Goal: Task Accomplishment & Management: Manage account settings

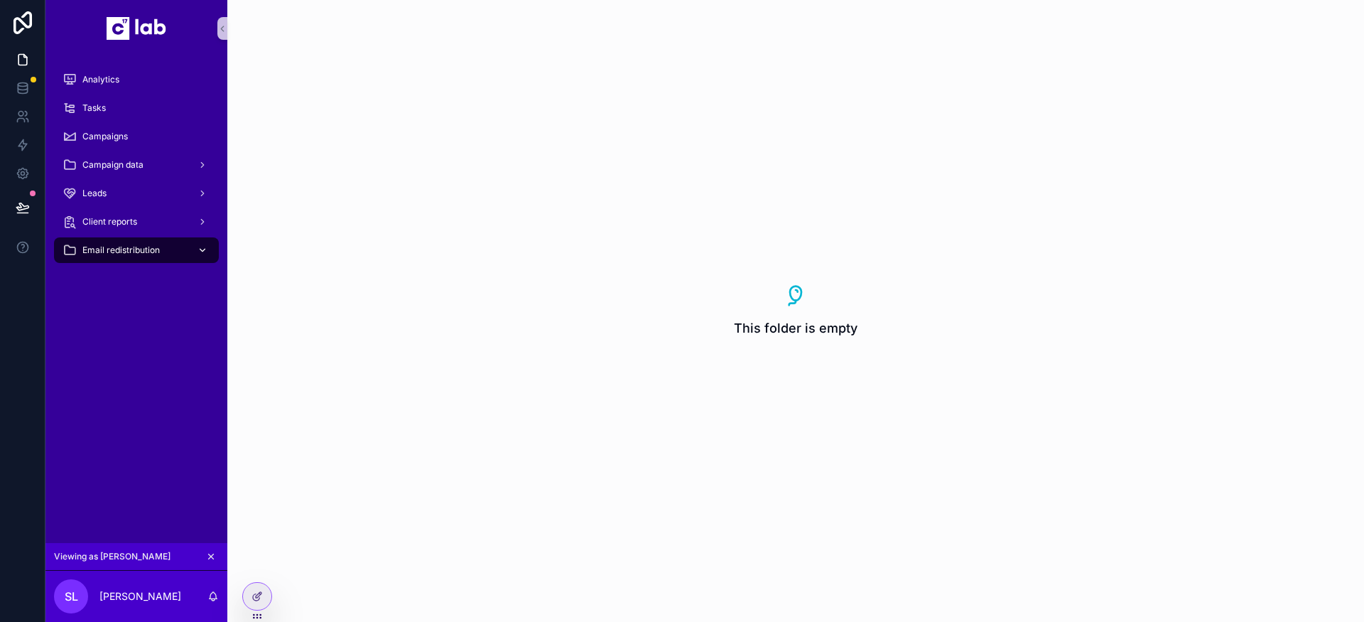
click at [129, 254] on span "Email redistribution" at bounding box center [120, 249] width 77 height 11
click at [188, 252] on div "Email redistribution" at bounding box center [137, 250] width 148 height 23
click at [200, 252] on icon "scrollable content" at bounding box center [203, 250] width 10 height 10
click at [255, 596] on icon at bounding box center [257, 596] width 11 height 11
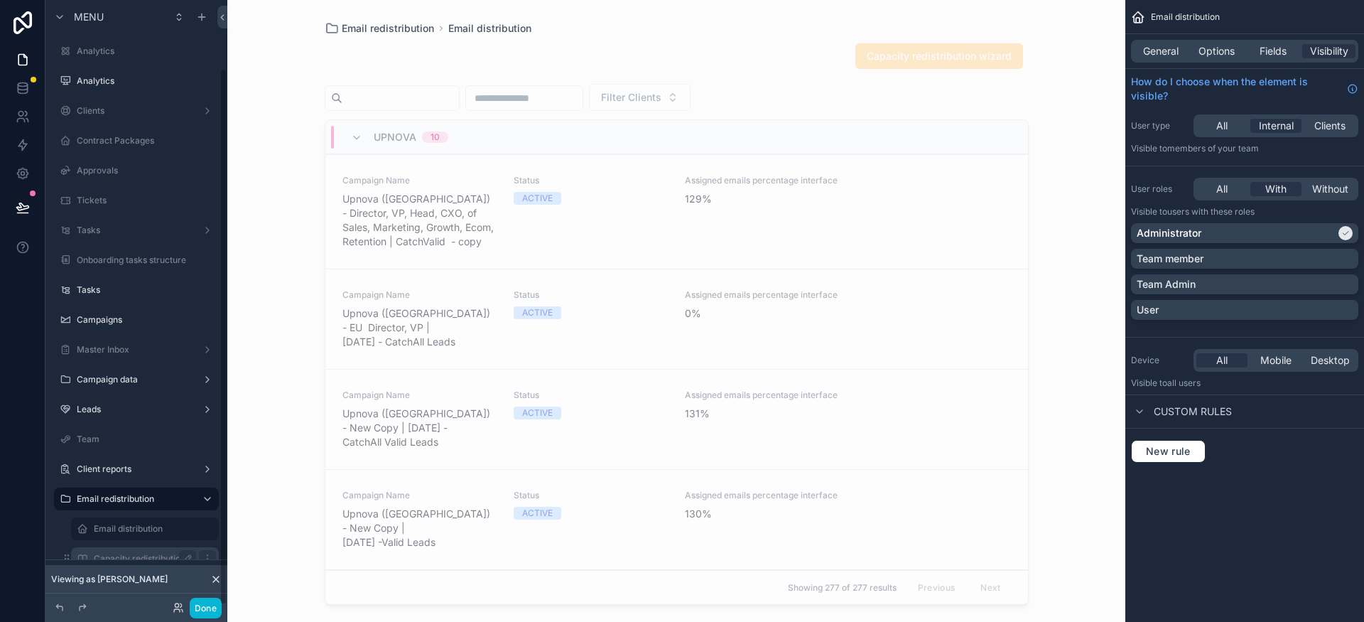
scroll to position [76, 0]
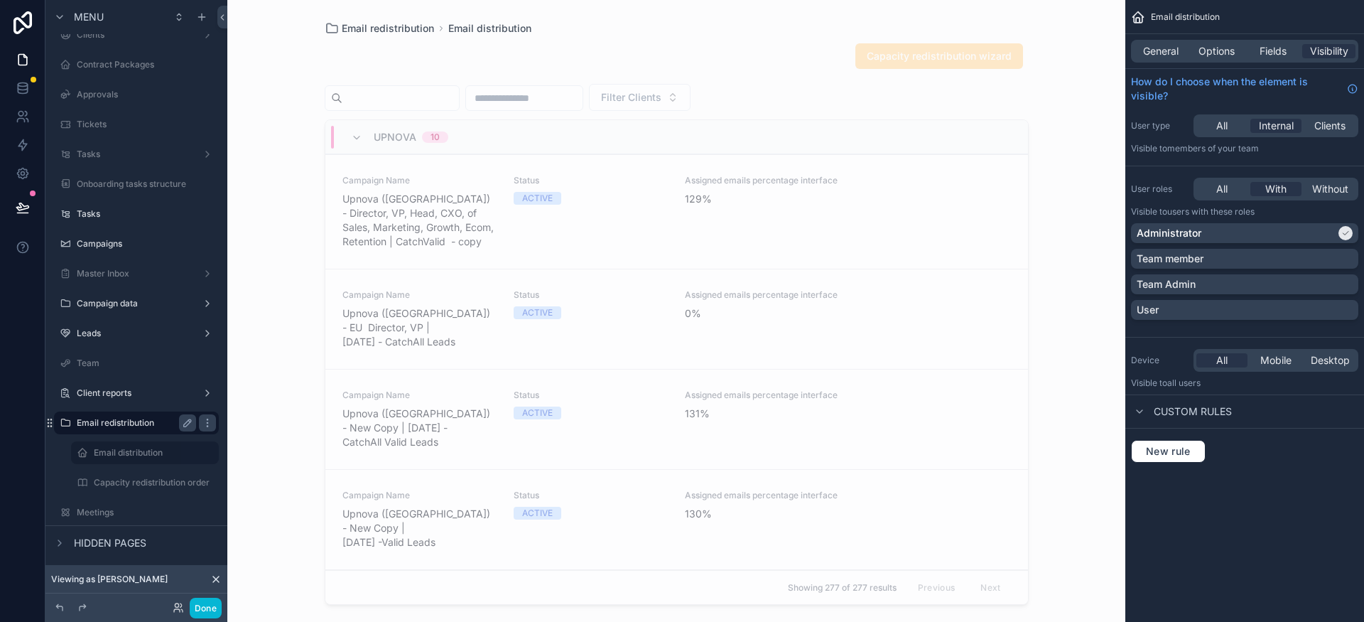
click at [145, 422] on label "Email redistribution" at bounding box center [134, 422] width 114 height 11
click at [206, 423] on icon "scrollable content" at bounding box center [207, 422] width 11 height 11
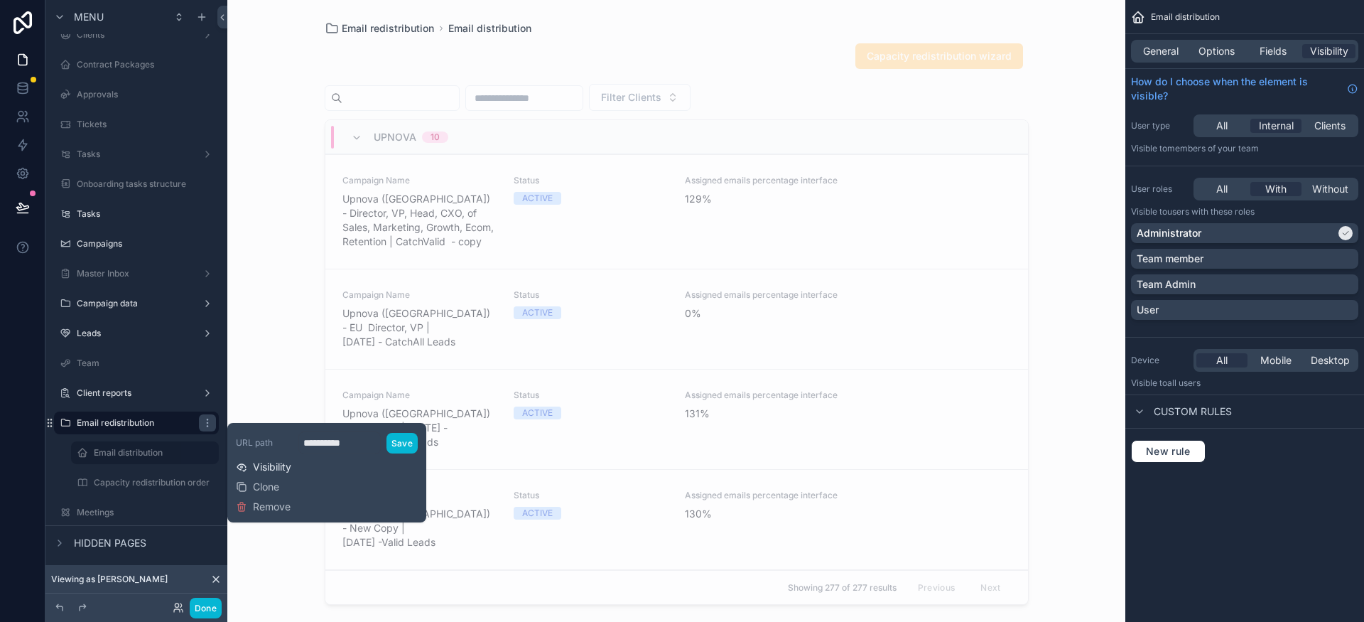
click at [274, 469] on span "Visibility" at bounding box center [272, 467] width 38 height 14
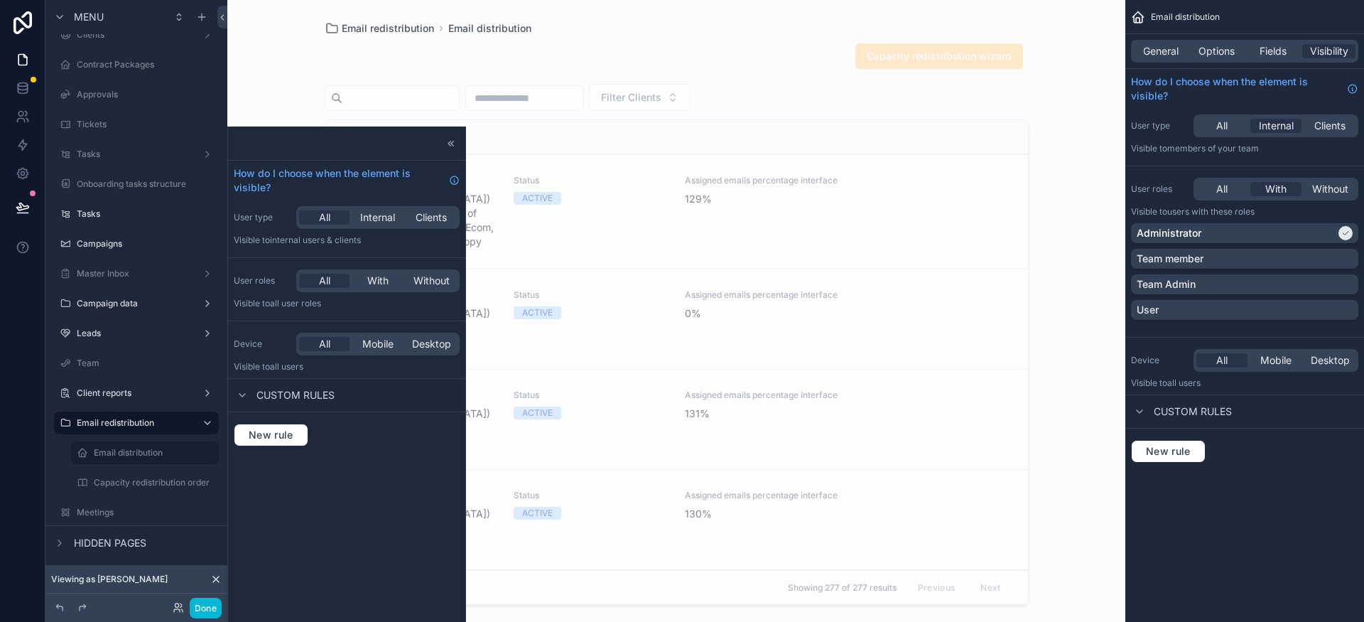
scroll to position [126, 0]
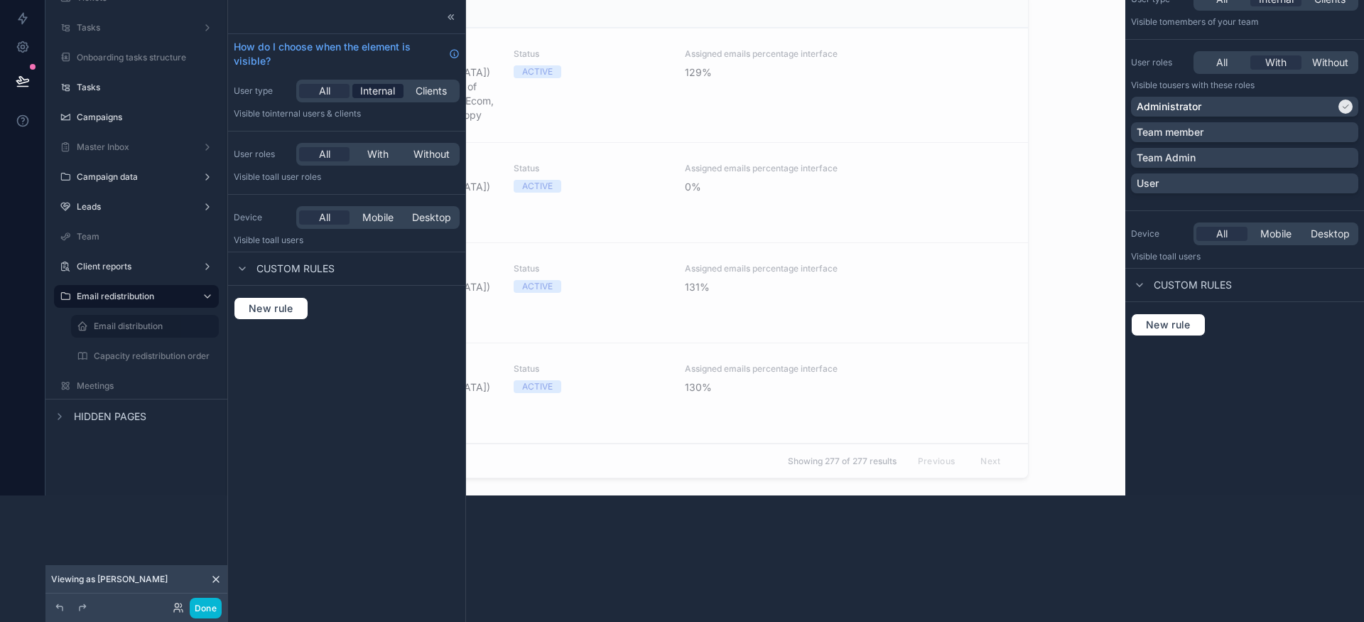
click at [371, 85] on span "Internal" at bounding box center [377, 91] width 35 height 14
click at [382, 156] on span "With" at bounding box center [377, 154] width 21 height 14
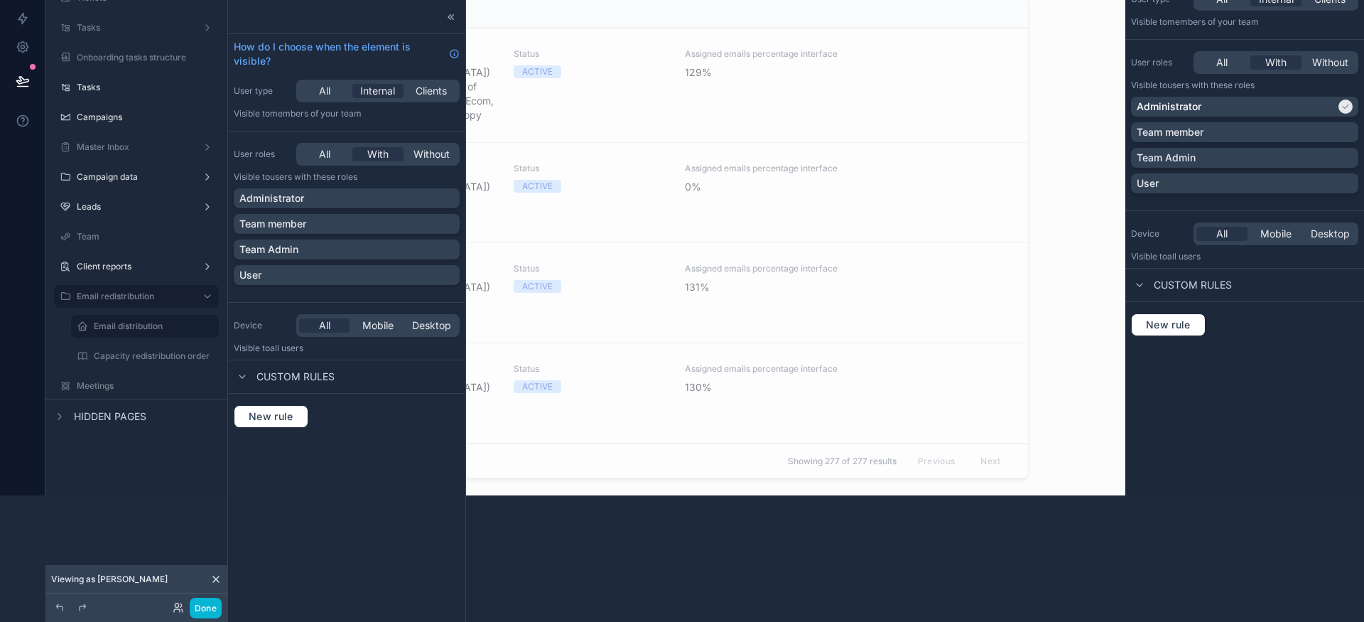
scroll to position [126, 0]
click at [382, 196] on div "Administrator" at bounding box center [346, 198] width 215 height 14
click at [382, 230] on div "Email redistribution Email distribution Capacity redistribution wizard Filter C…" at bounding box center [676, 185] width 898 height 622
click at [366, 225] on div "Team member" at bounding box center [346, 224] width 215 height 14
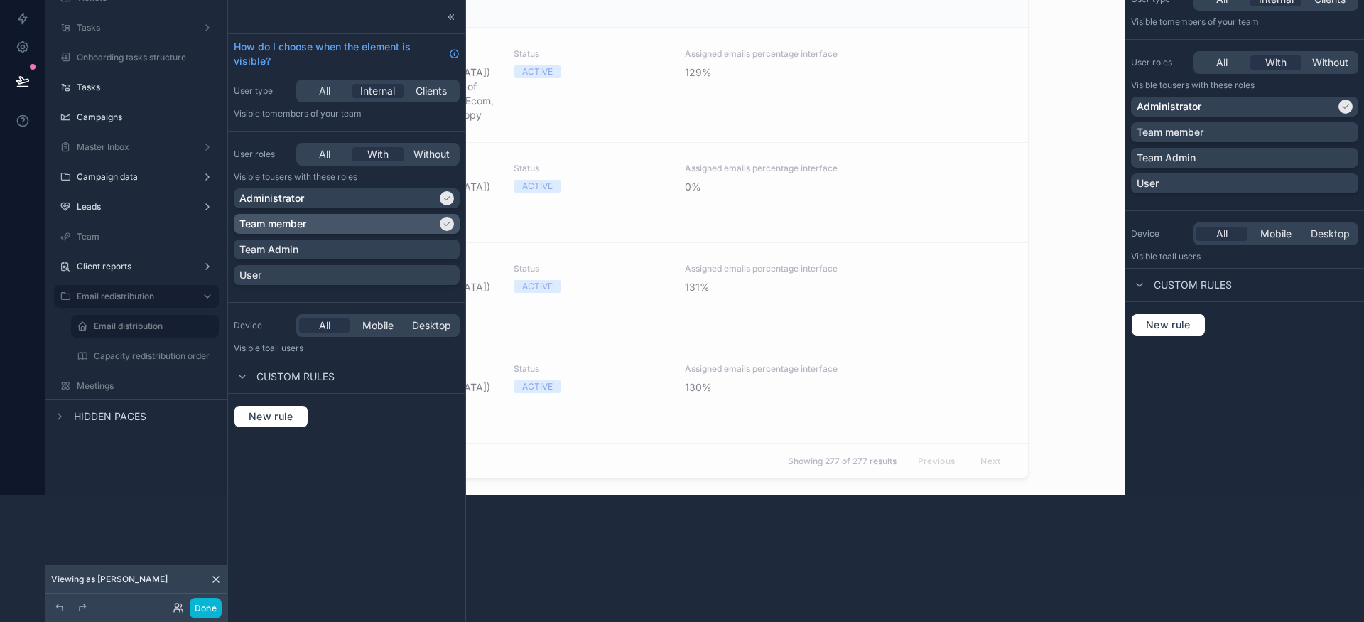
scroll to position [126, 0]
click at [355, 247] on div "Team Admin" at bounding box center [346, 249] width 215 height 14
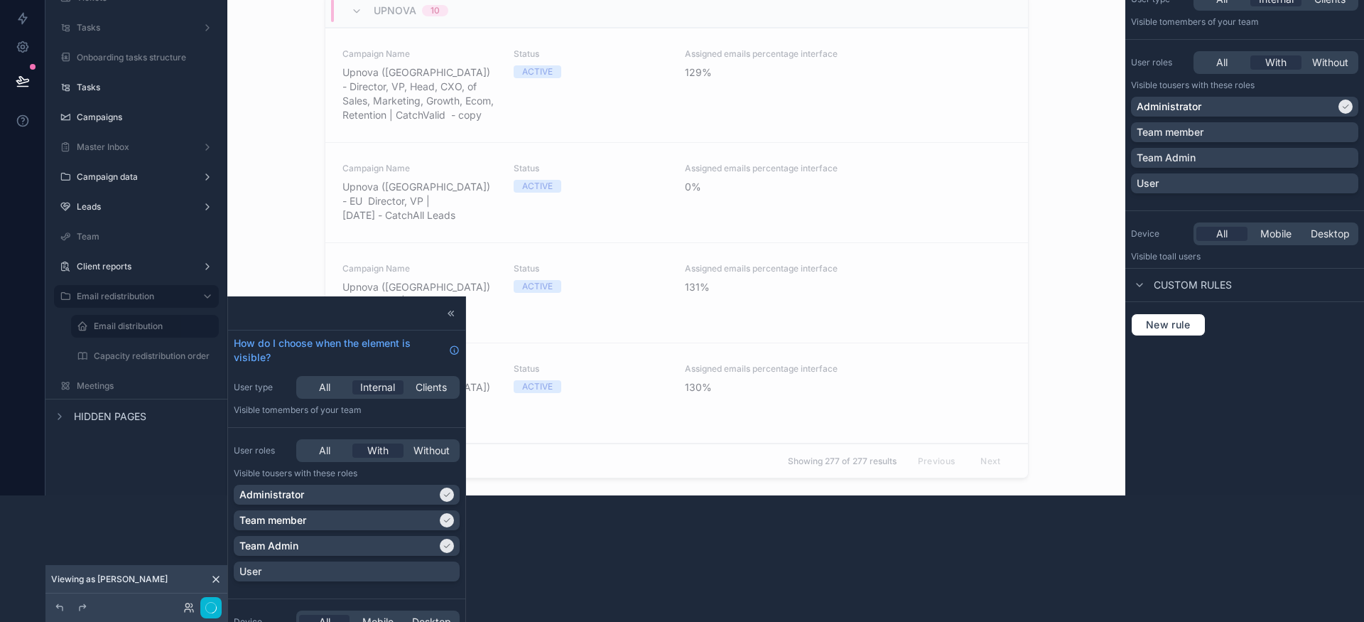
scroll to position [126, 0]
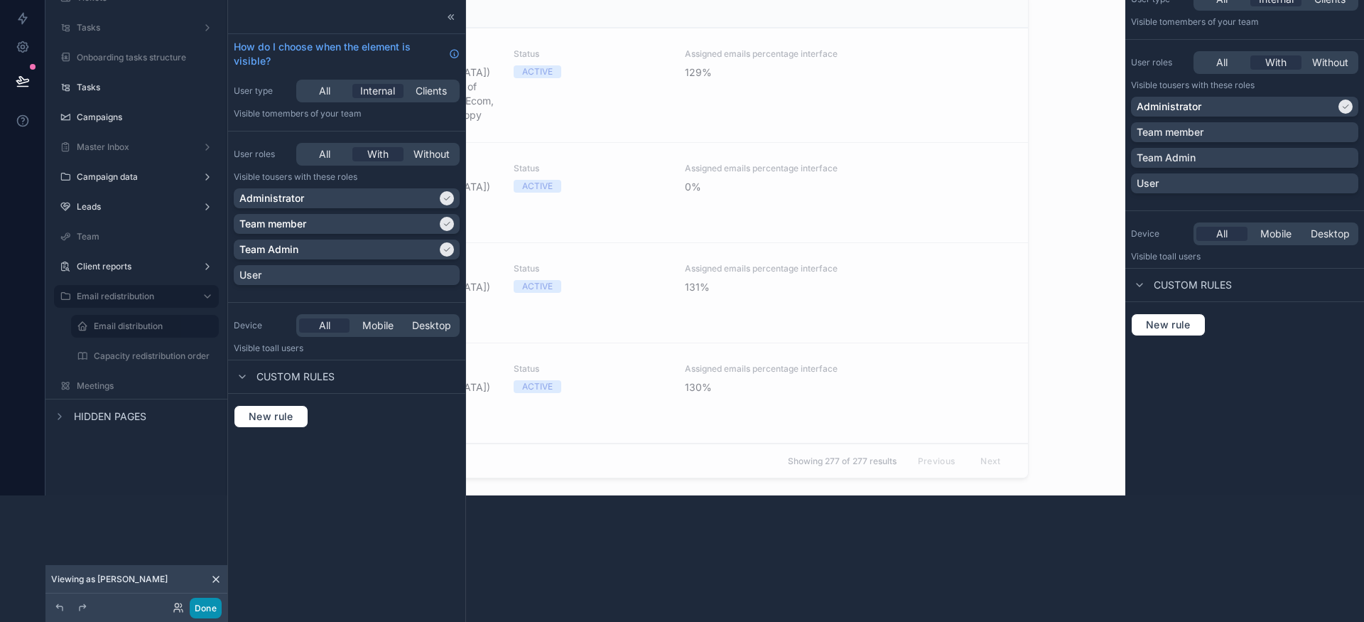
click at [202, 605] on button "Done" at bounding box center [206, 608] width 32 height 21
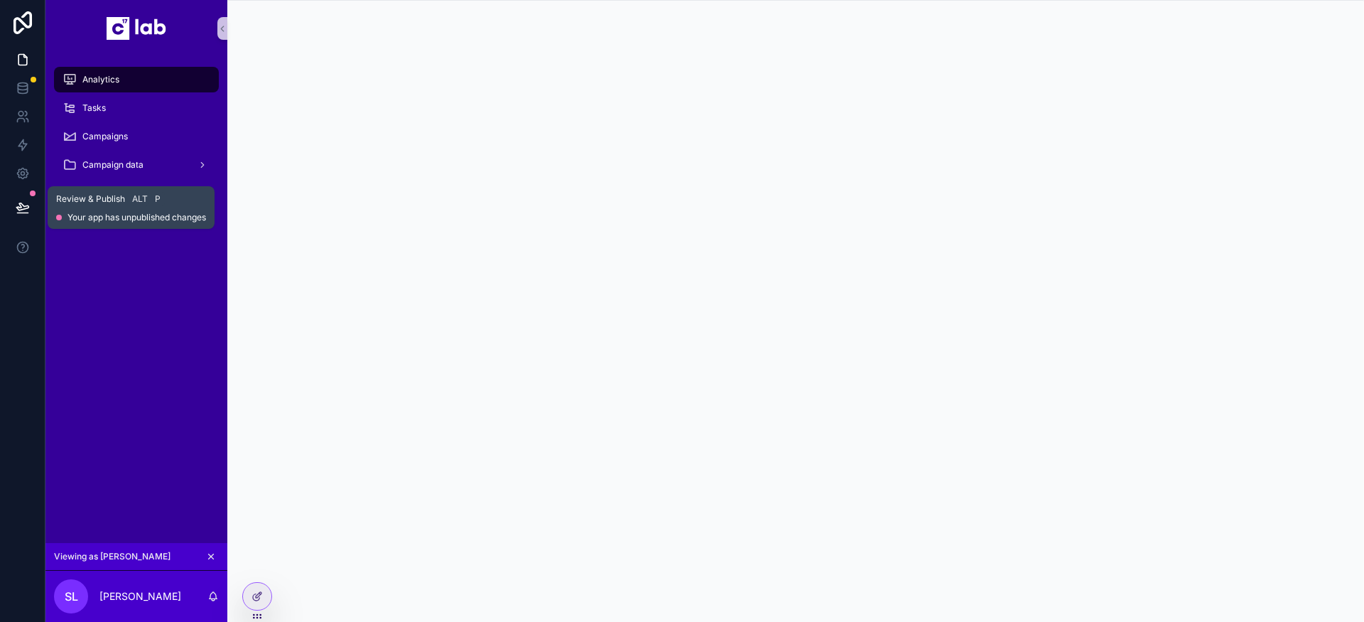
click at [21, 213] on icon at bounding box center [22, 213] width 11 height 0
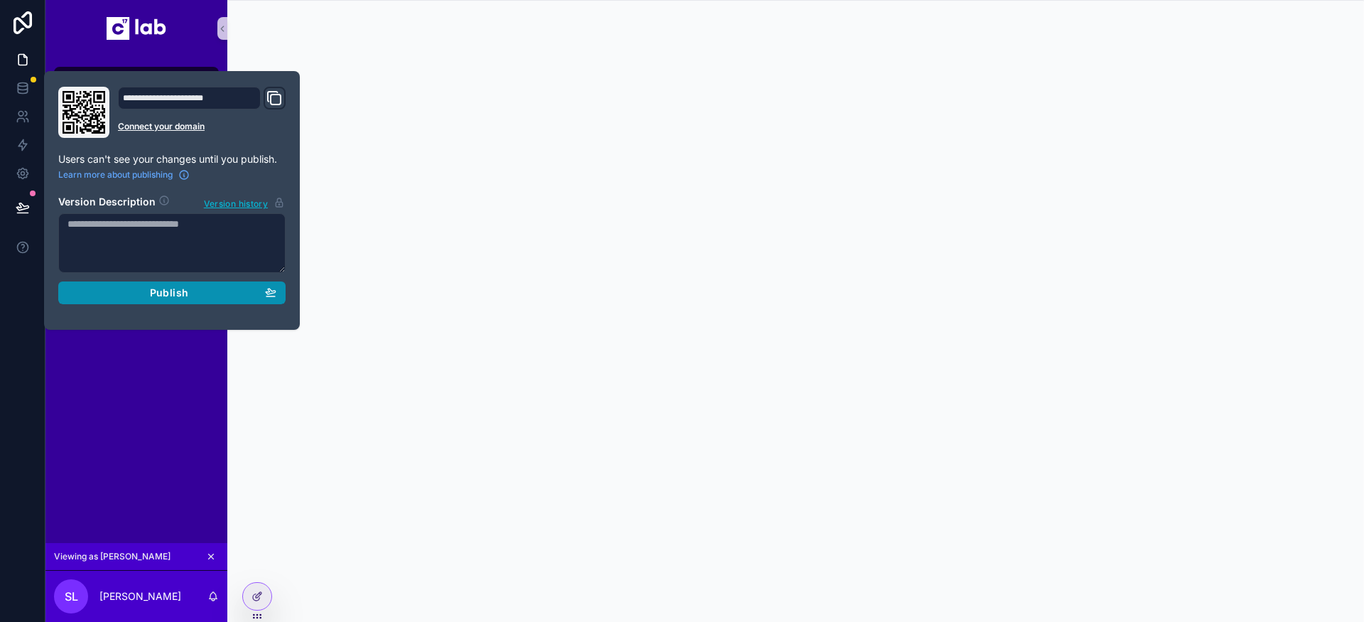
click at [163, 294] on span "Publish" at bounding box center [169, 292] width 38 height 13
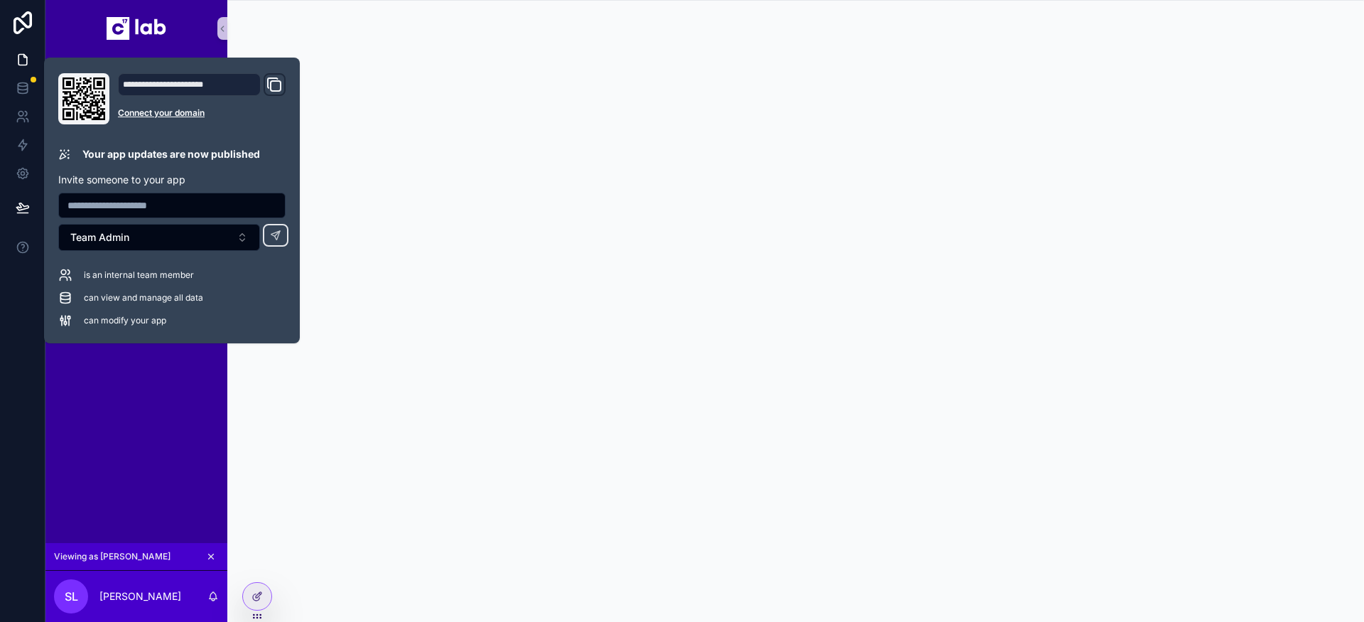
click at [194, 429] on div "Analytics Tasks Campaigns Campaign data Leads Client reports" at bounding box center [136, 300] width 182 height 486
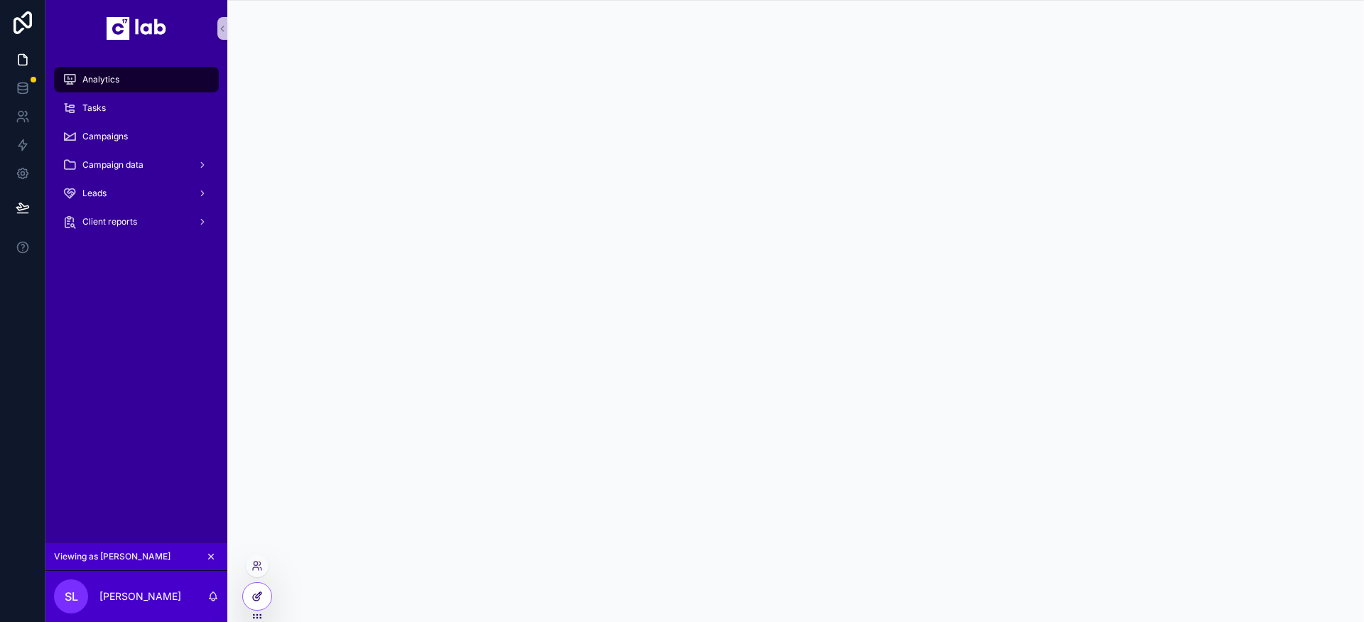
click at [259, 598] on icon at bounding box center [257, 596] width 11 height 11
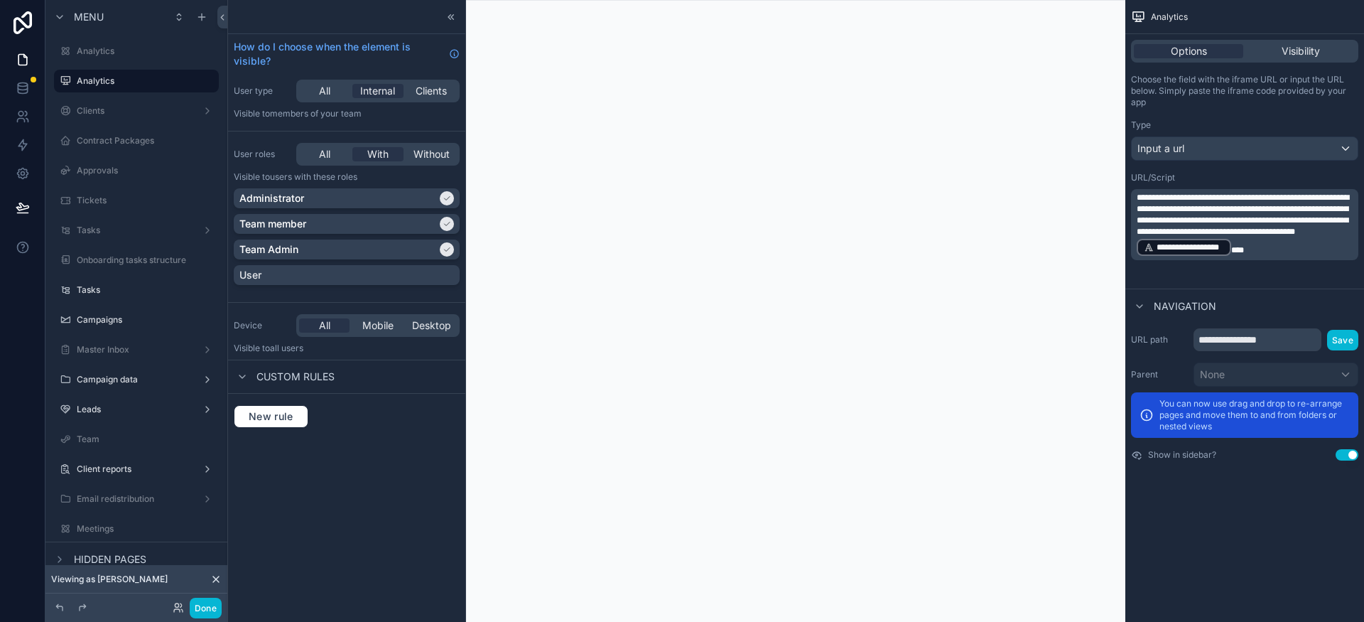
click at [0, 0] on icon "scrollable content" at bounding box center [0, 0] width 0 height 0
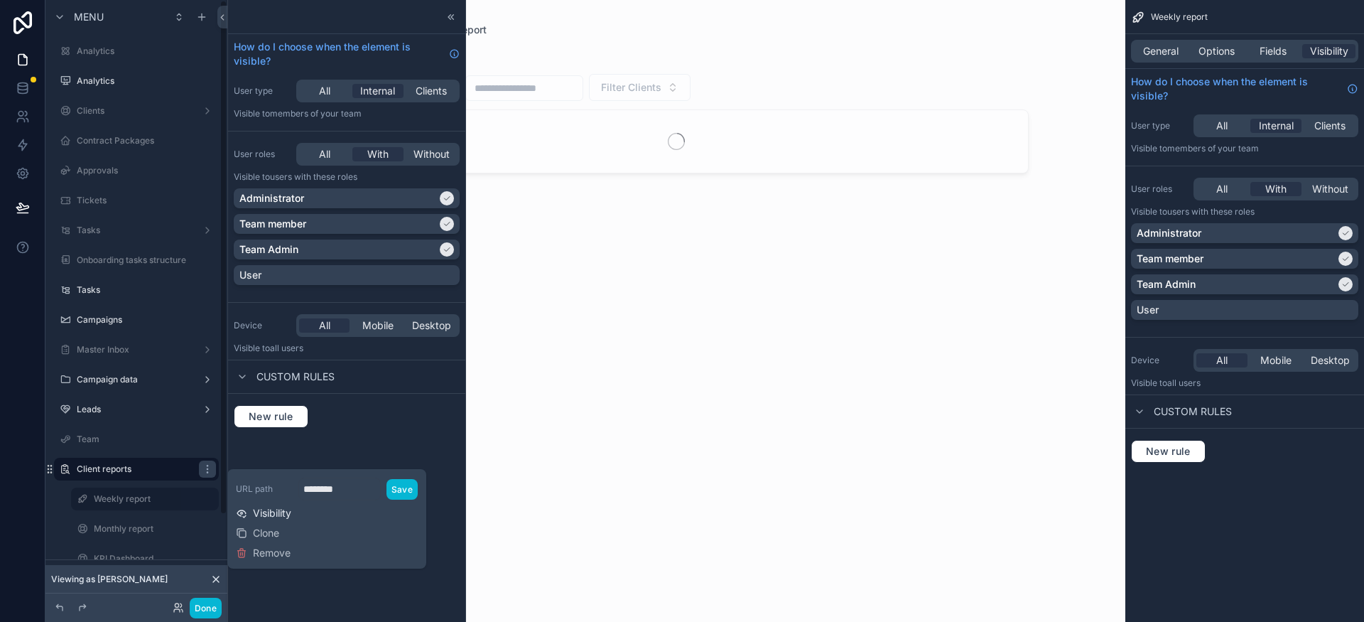
click at [264, 514] on span "Visibility" at bounding box center [272, 513] width 38 height 14
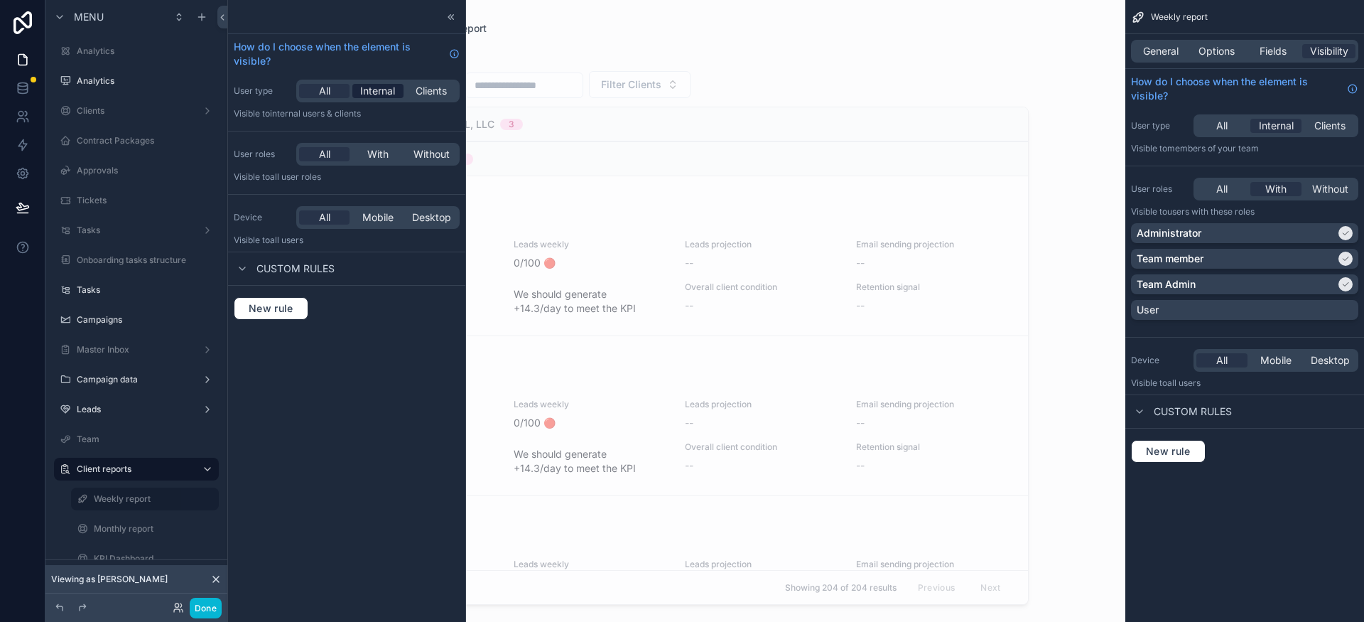
click at [381, 95] on span "Internal" at bounding box center [377, 91] width 35 height 14
click at [383, 154] on span "With" at bounding box center [377, 154] width 21 height 14
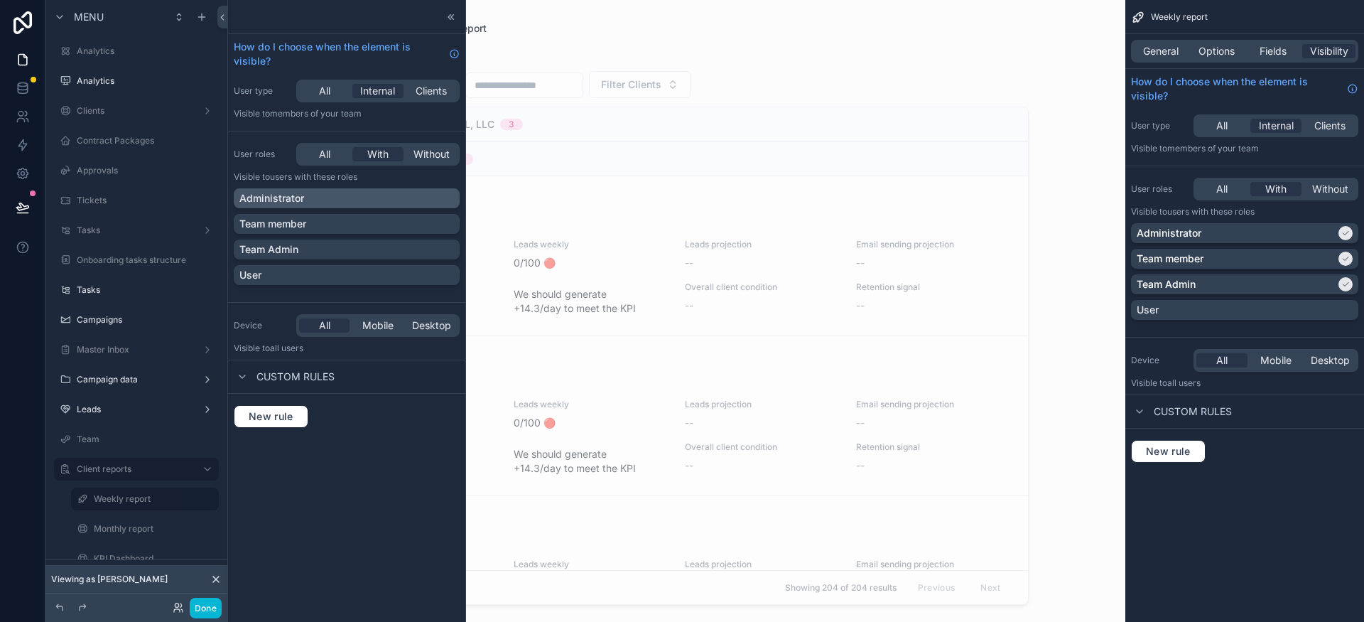
click at [431, 203] on div "Administrator" at bounding box center [346, 198] width 215 height 14
click at [413, 226] on div "Team member" at bounding box center [346, 224] width 215 height 14
click at [410, 247] on div "Team Admin" at bounding box center [346, 249] width 215 height 14
click at [516, 188] on div "scrollable content" at bounding box center [676, 302] width 727 height 605
click at [207, 615] on button "Done" at bounding box center [206, 608] width 32 height 21
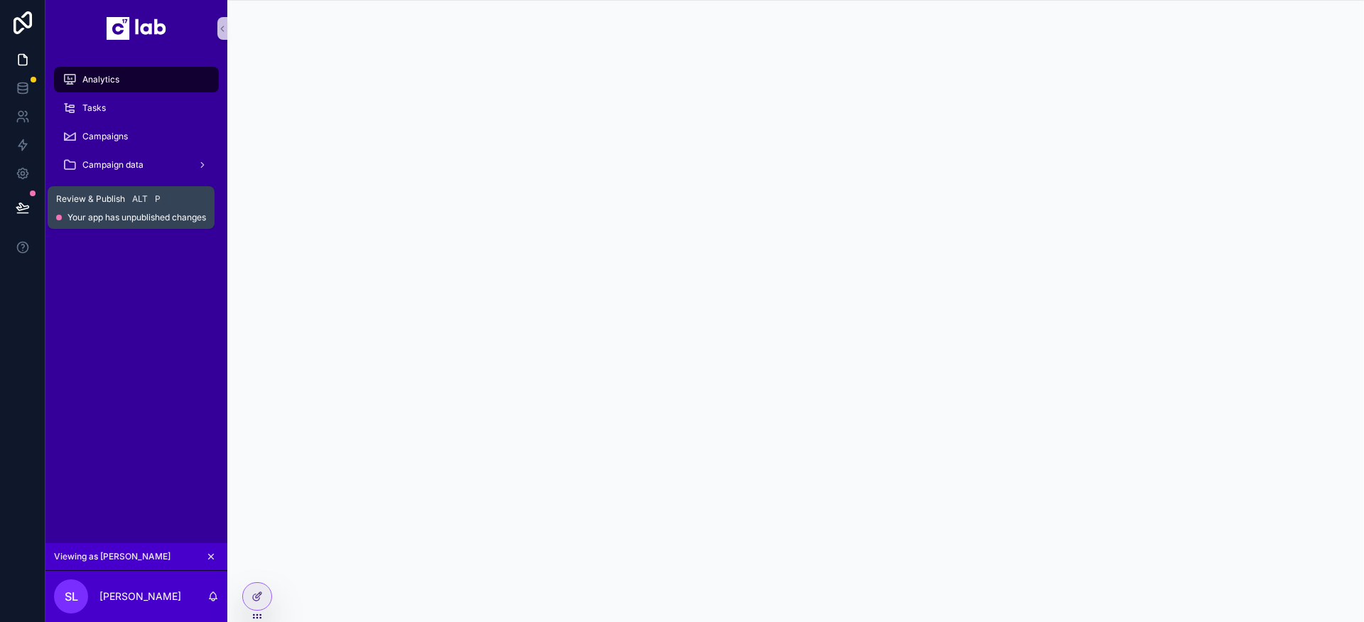
click at [26, 215] on button at bounding box center [22, 208] width 31 height 40
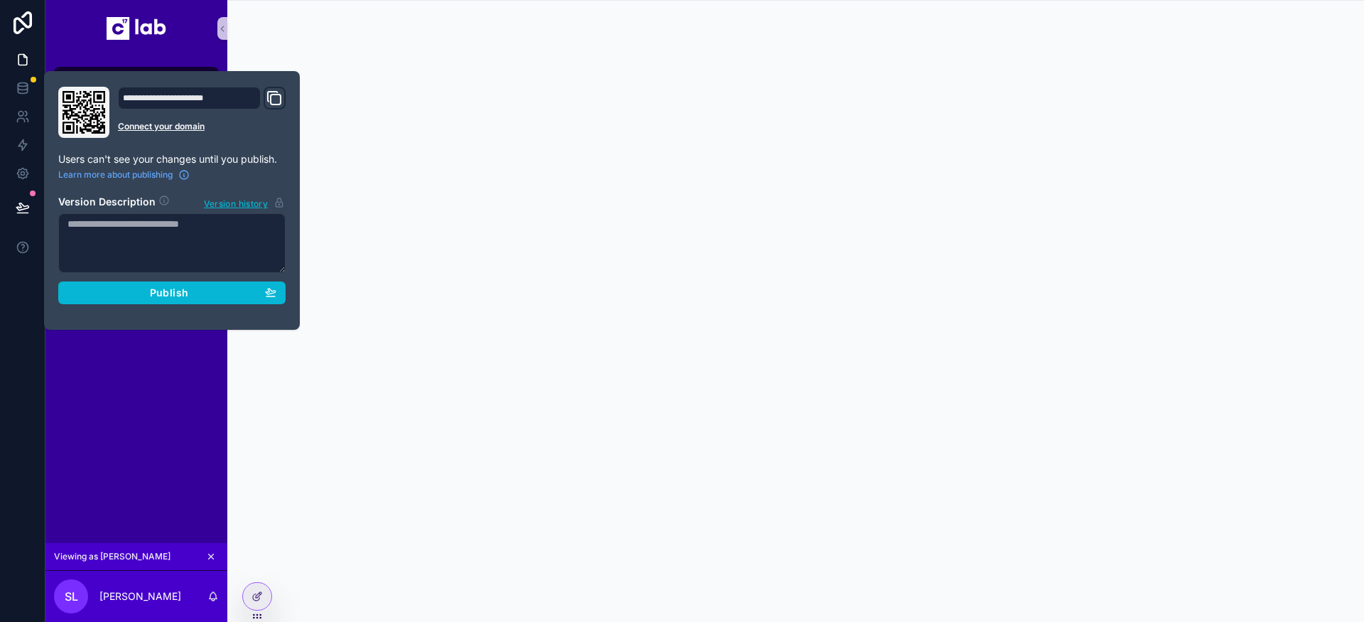
click at [193, 308] on div "**********" at bounding box center [172, 200] width 239 height 227
click at [203, 296] on div "Publish" at bounding box center [172, 292] width 209 height 13
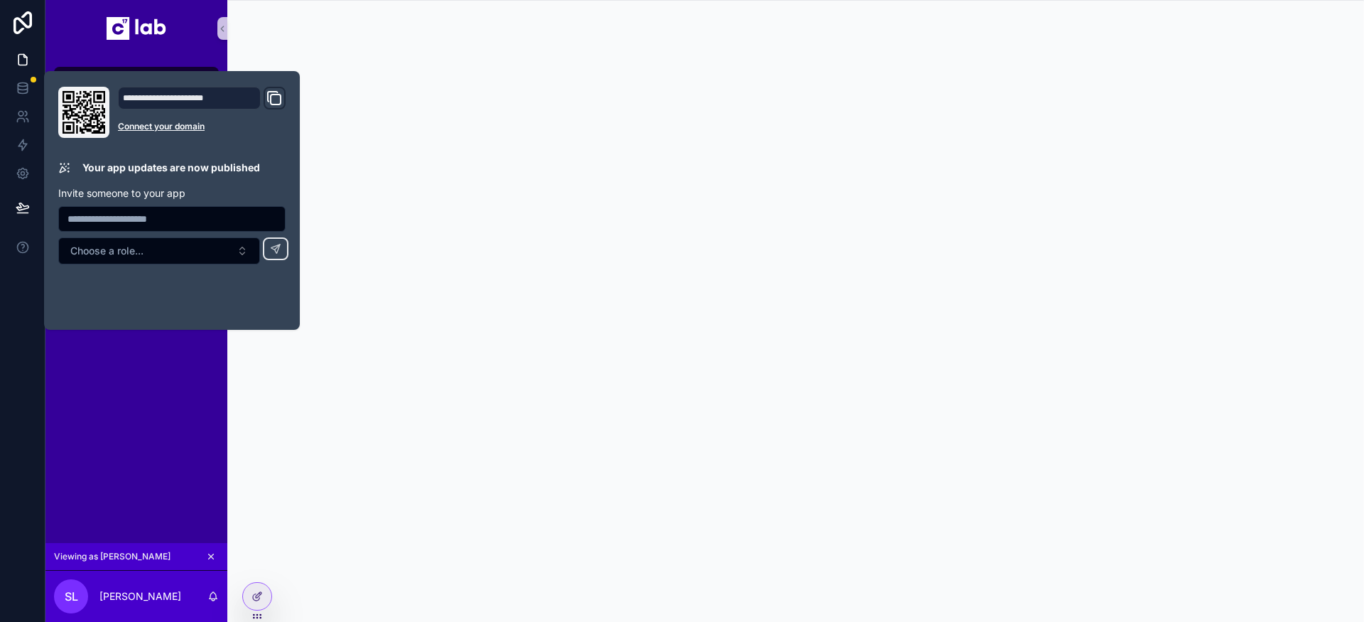
click at [191, 380] on div "Analytics Tasks Campaigns Campaign data Leads" at bounding box center [136, 300] width 182 height 486
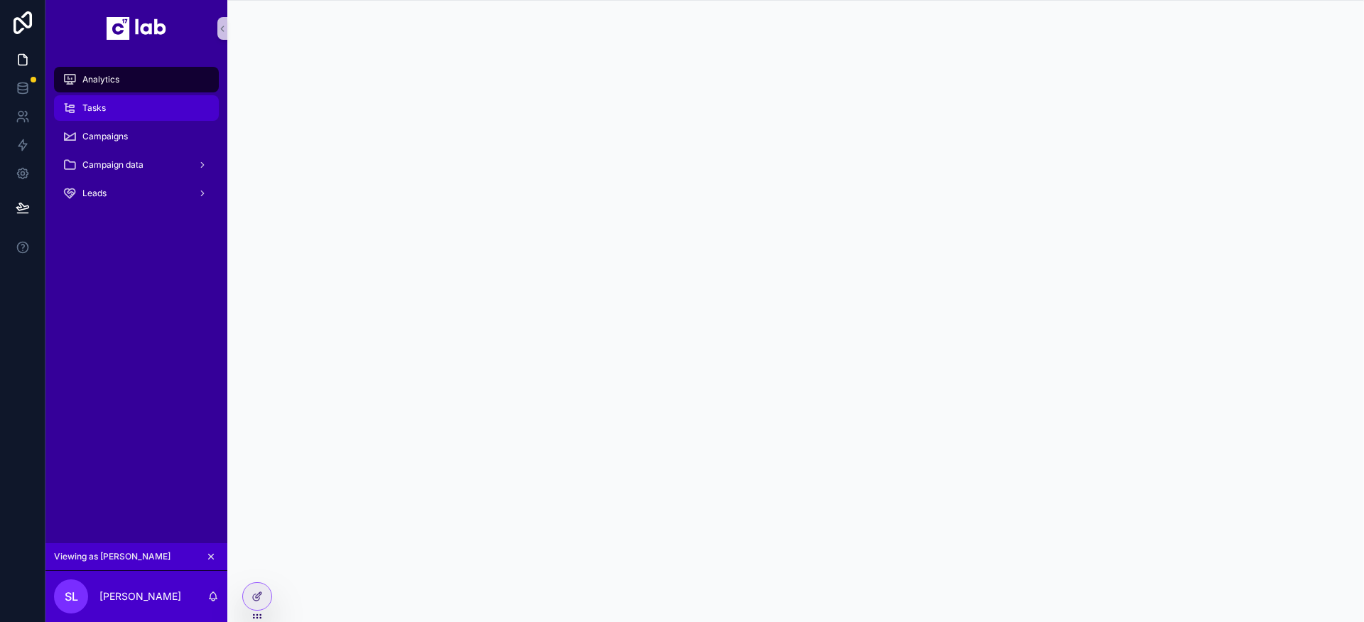
click at [134, 111] on div "Tasks" at bounding box center [137, 108] width 148 height 23
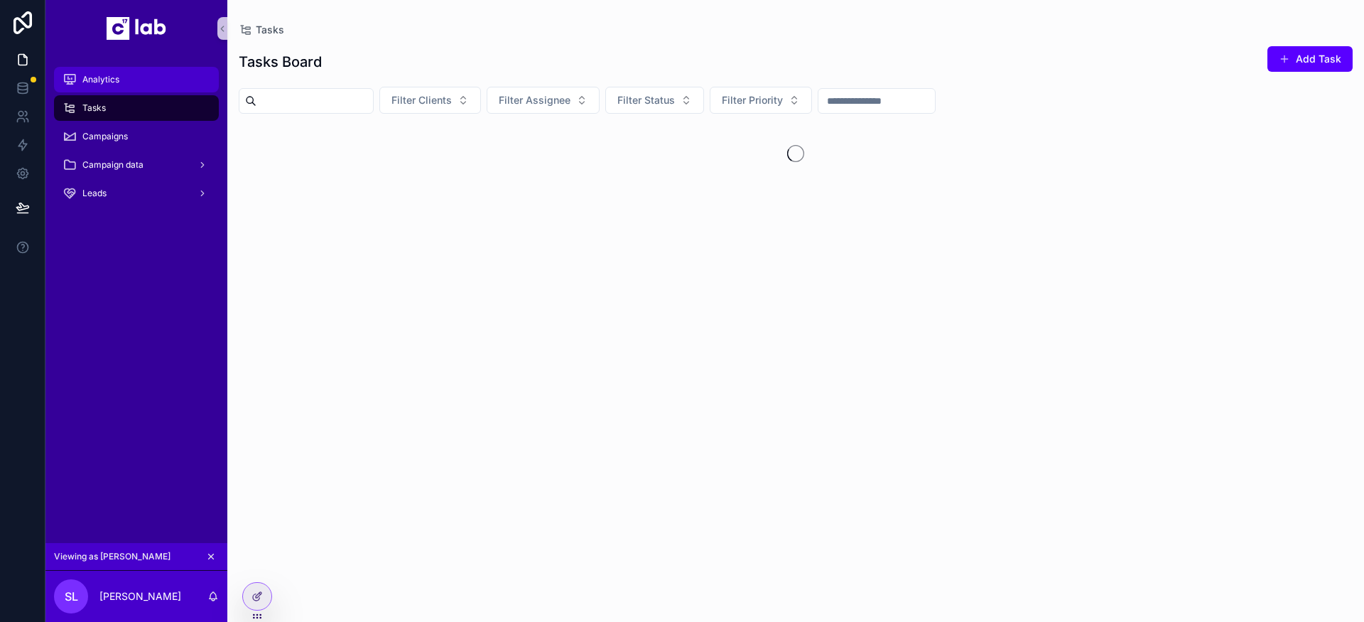
click at [144, 82] on div "Analytics" at bounding box center [137, 79] width 148 height 23
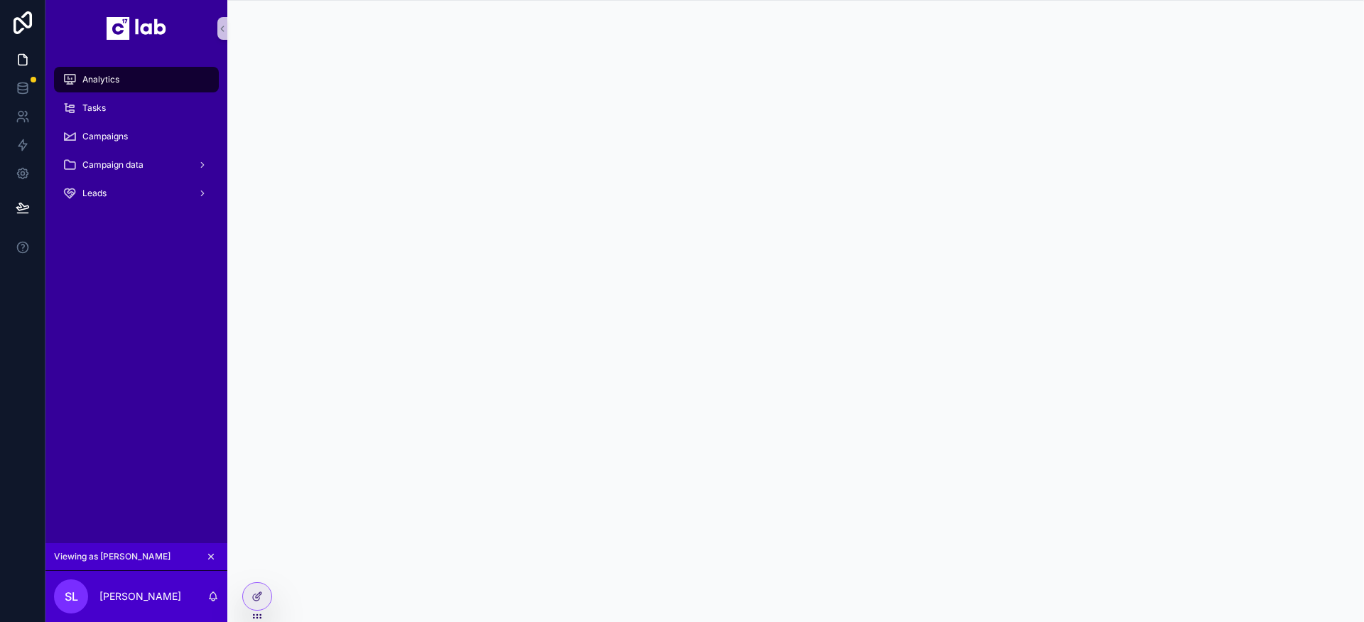
click at [208, 556] on icon "scrollable content" at bounding box center [211, 556] width 10 height 10
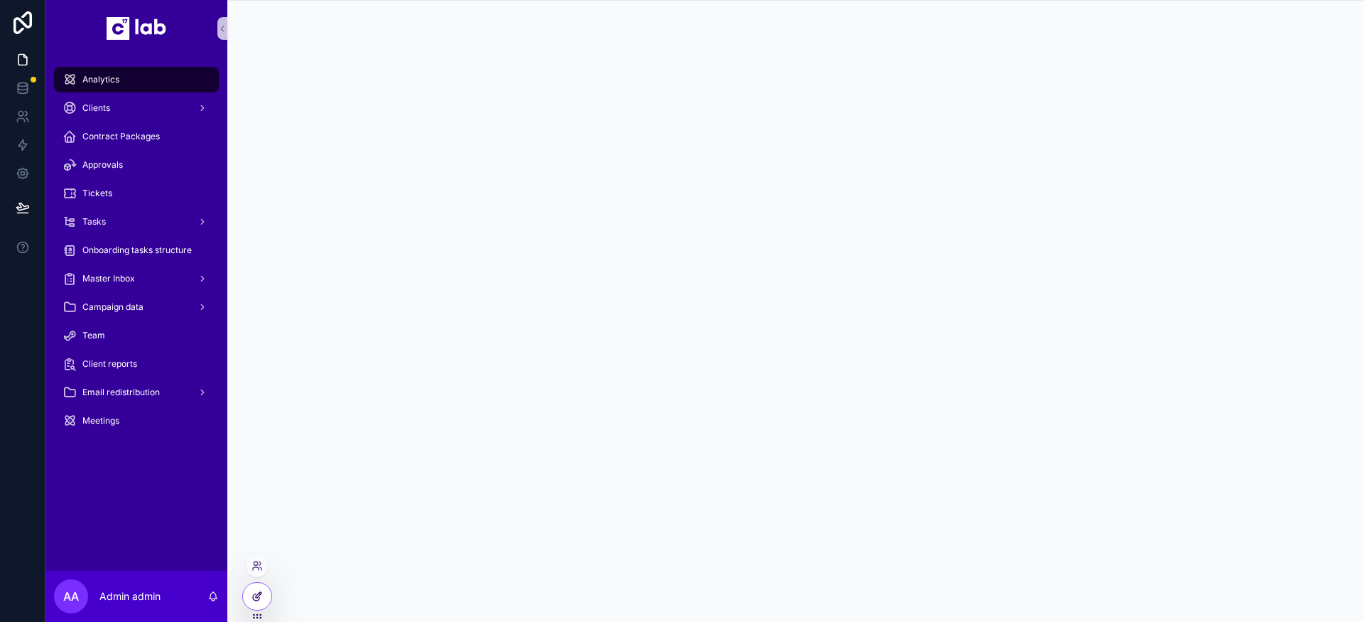
click at [257, 596] on icon at bounding box center [257, 596] width 11 height 11
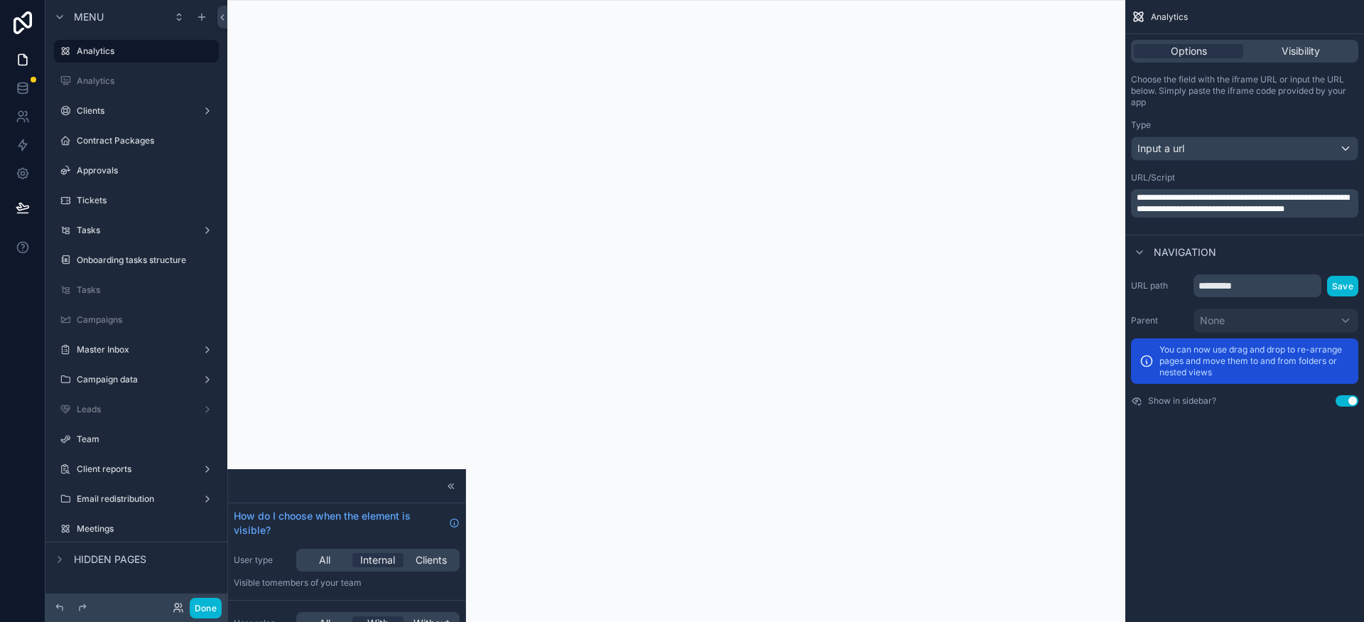
click at [350, 411] on div "scrollable content" at bounding box center [676, 311] width 898 height 622
click at [181, 606] on icon at bounding box center [180, 605] width 1 height 4
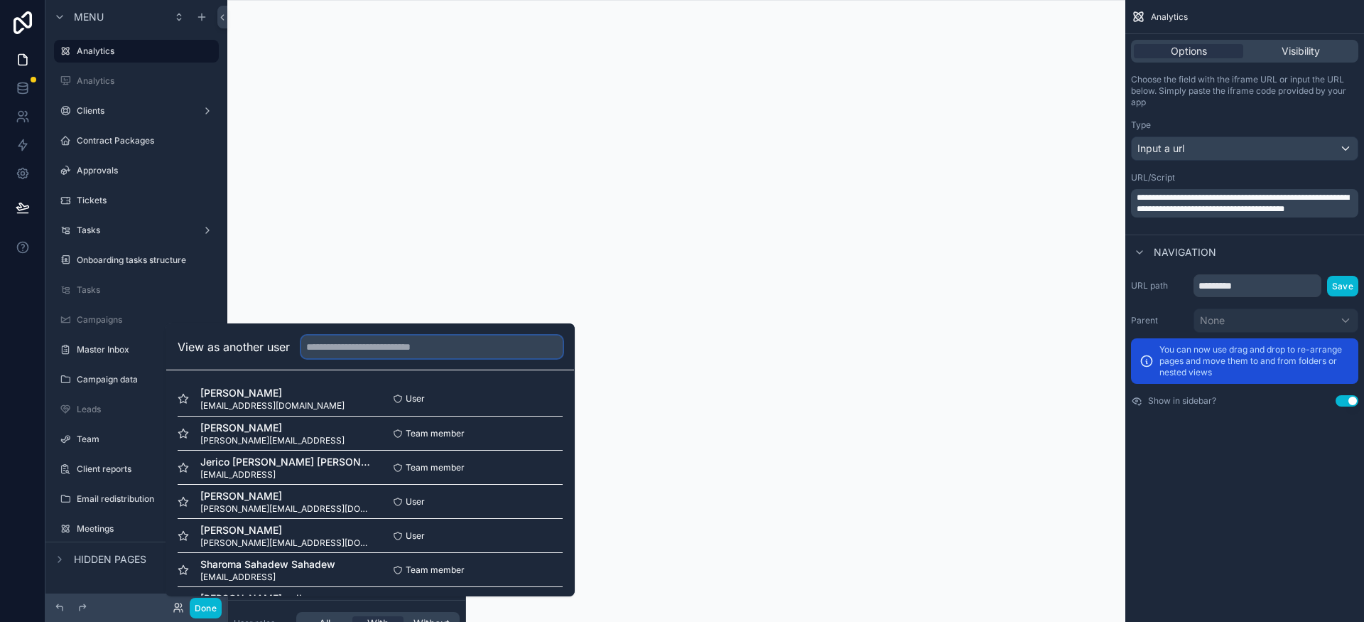
click at [437, 349] on input "text" at bounding box center [432, 346] width 262 height 23
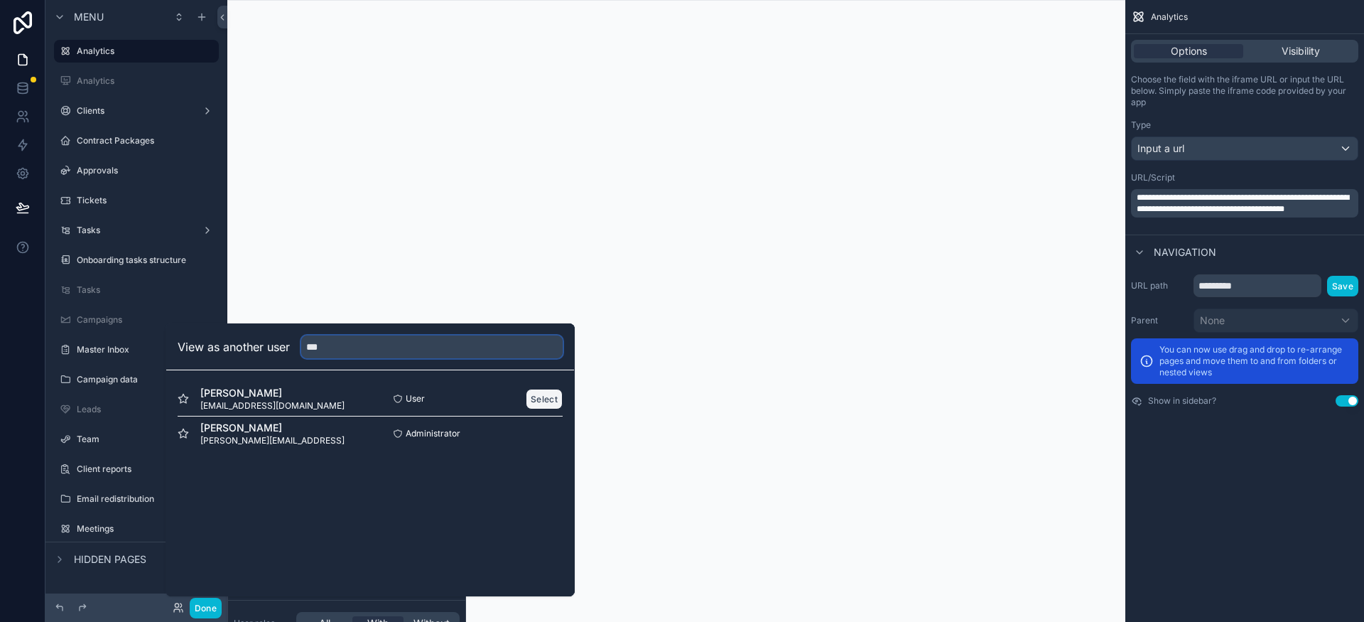
type input "***"
click at [532, 400] on button "Select" at bounding box center [544, 399] width 37 height 21
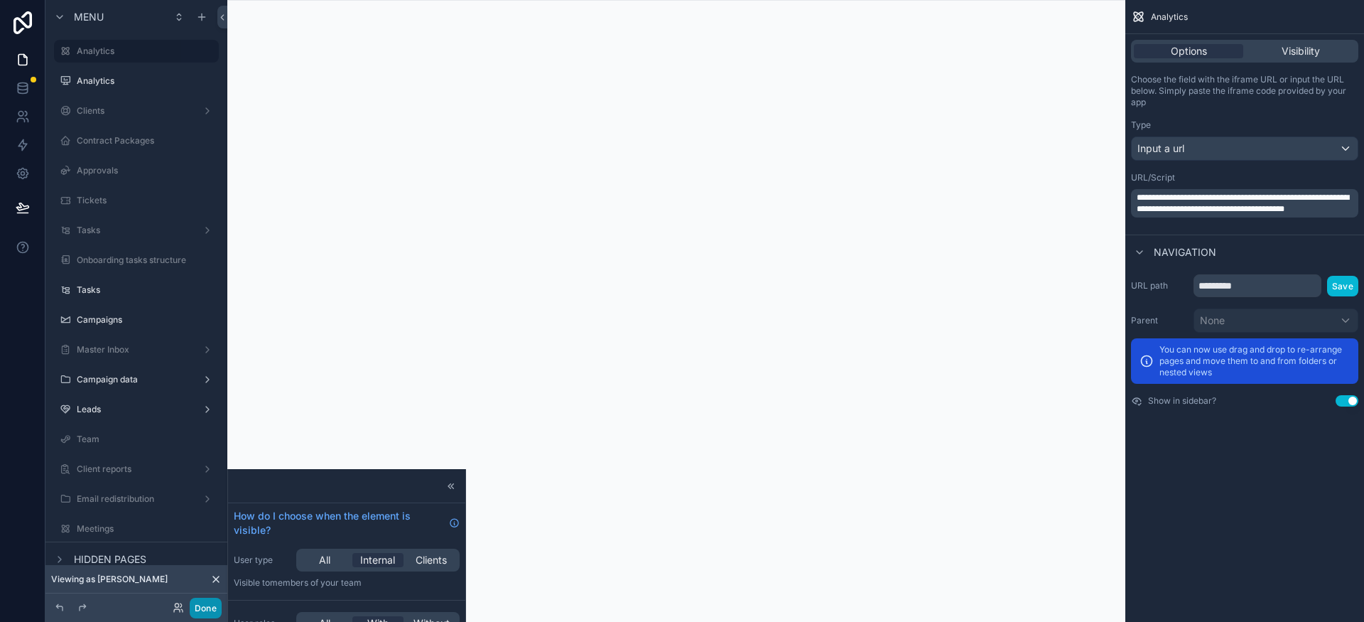
click at [212, 610] on button "Done" at bounding box center [206, 608] width 32 height 21
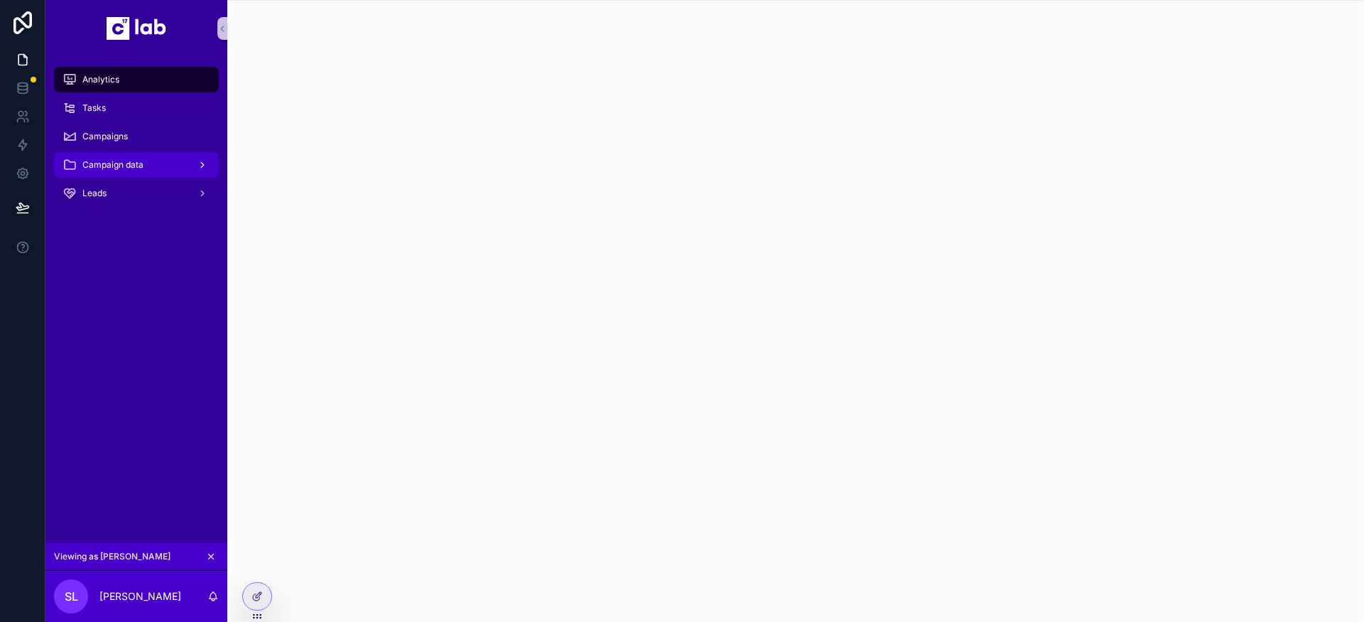
click at [200, 163] on icon "scrollable content" at bounding box center [203, 165] width 10 height 10
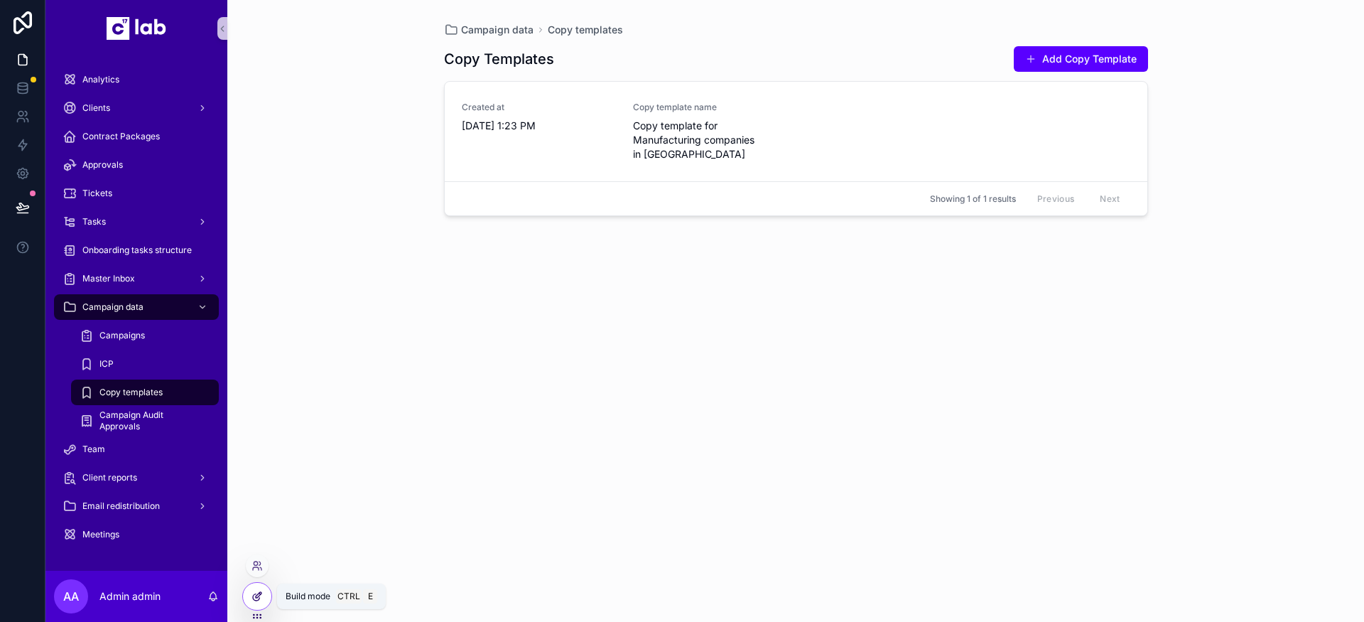
click at [257, 595] on icon at bounding box center [259, 595] width 6 height 6
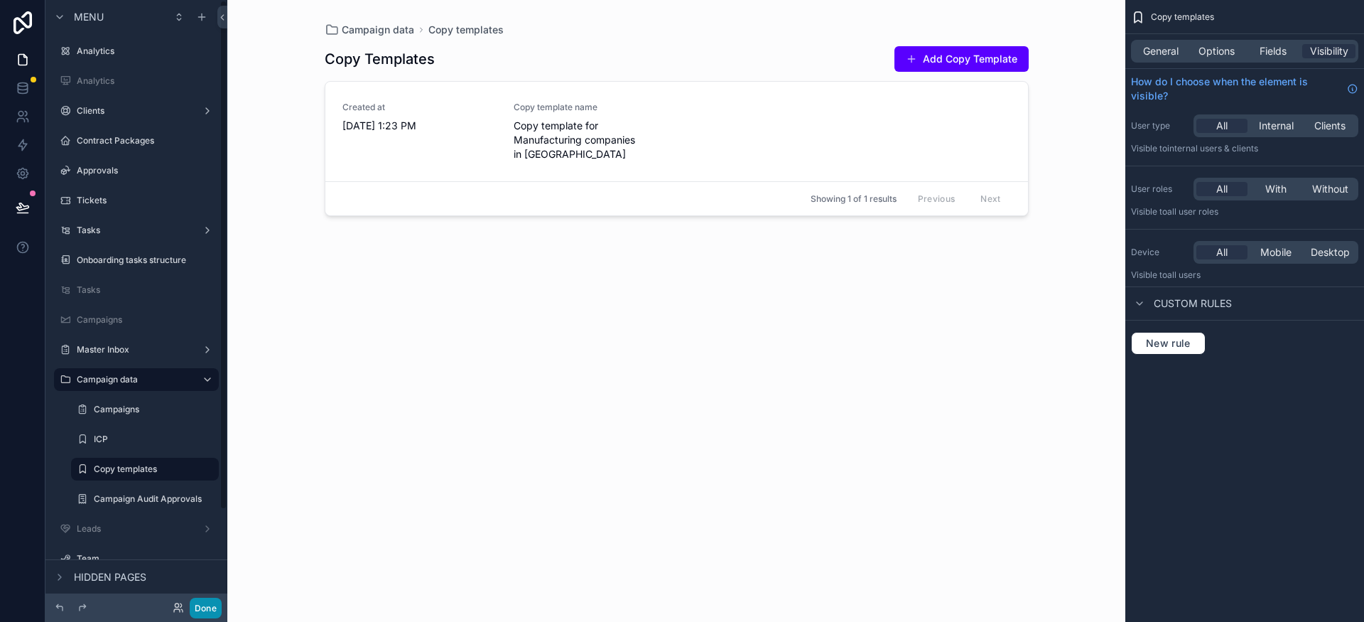
click at [202, 613] on button "Done" at bounding box center [206, 608] width 32 height 21
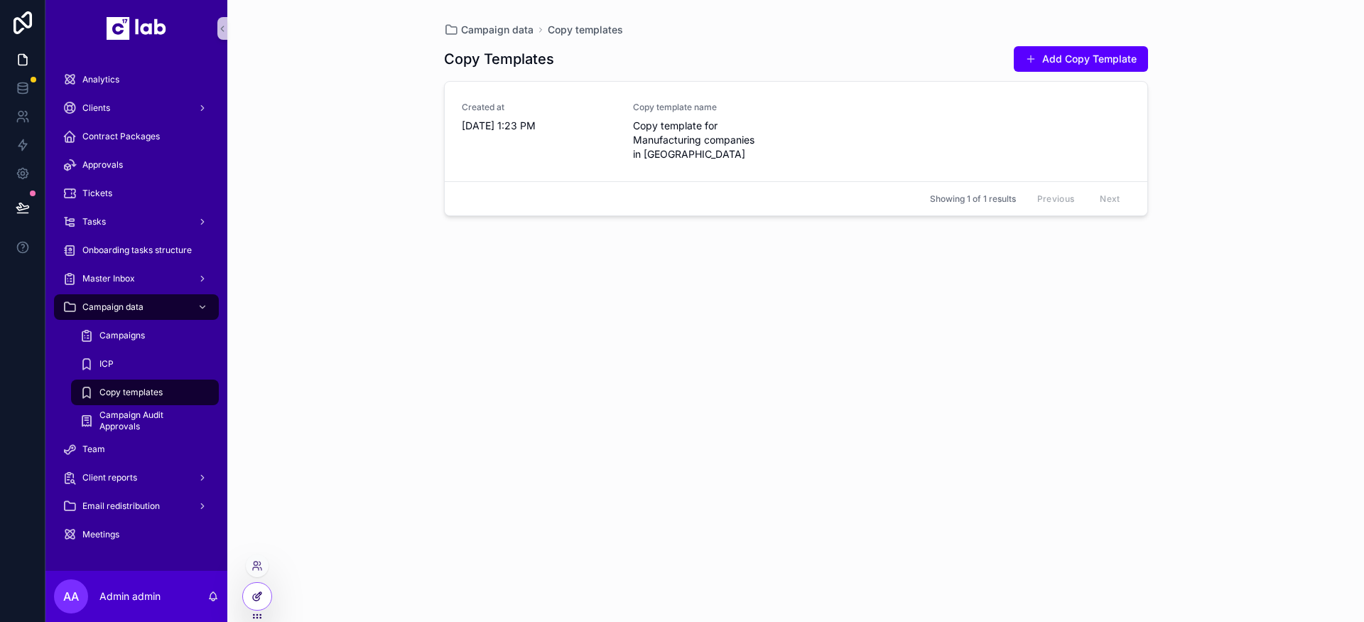
click at [255, 589] on div at bounding box center [257, 596] width 28 height 27
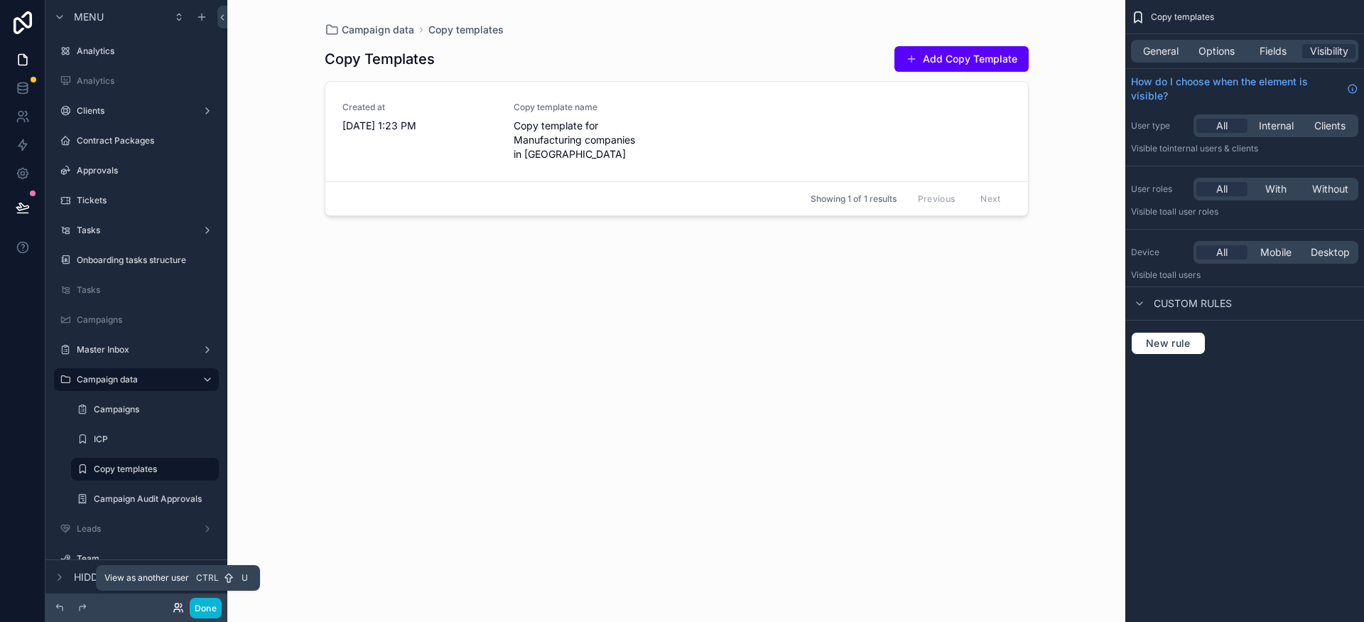
click at [181, 605] on icon at bounding box center [178, 607] width 11 height 11
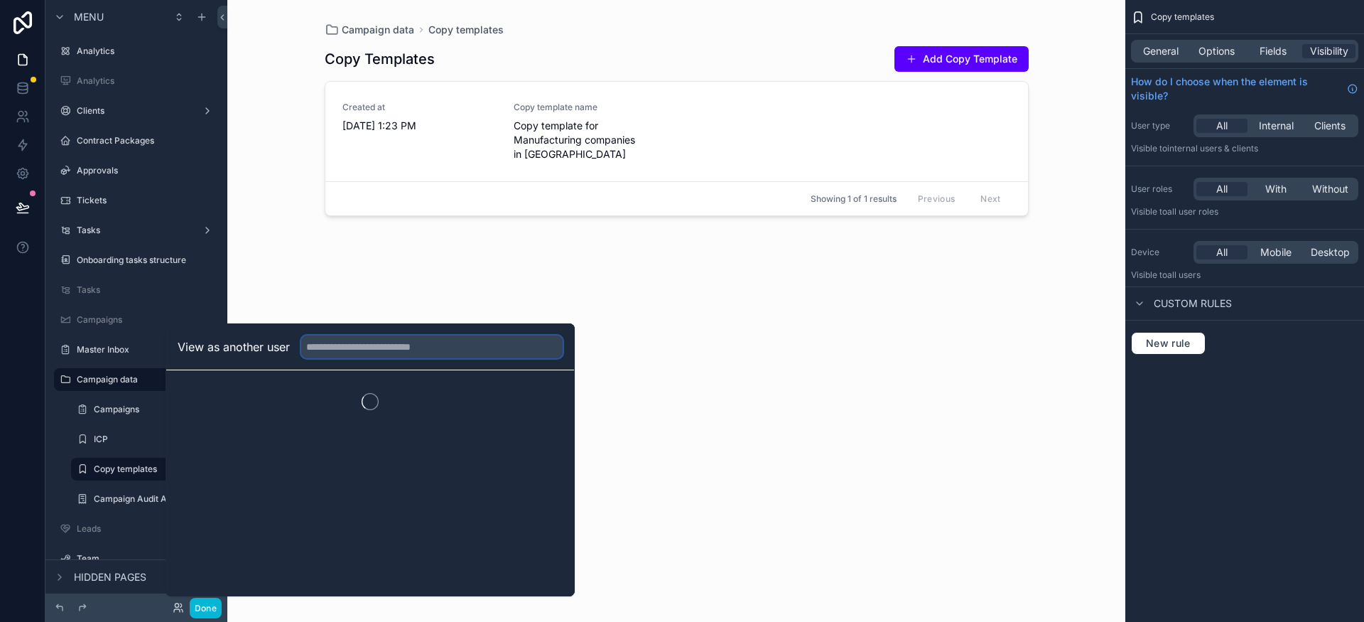
click at [352, 345] on input "text" at bounding box center [432, 346] width 262 height 23
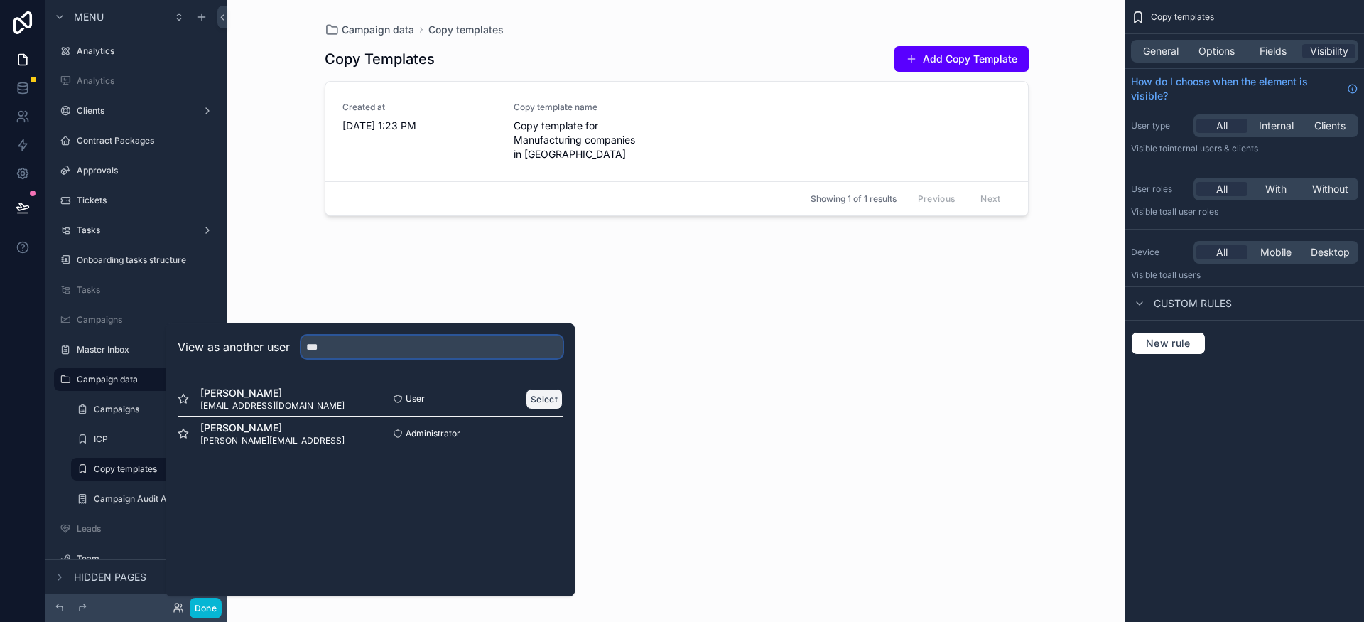
type input "***"
click at [537, 401] on button "Select" at bounding box center [544, 399] width 37 height 21
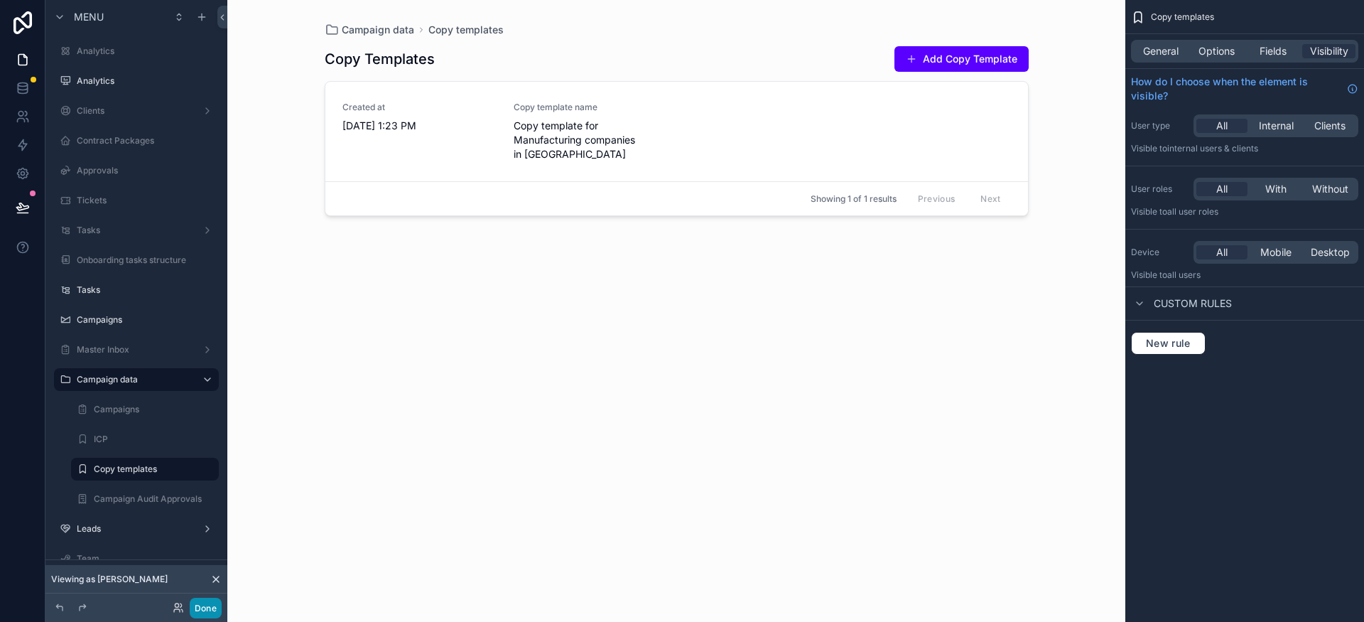
click at [205, 613] on button "Done" at bounding box center [206, 608] width 32 height 21
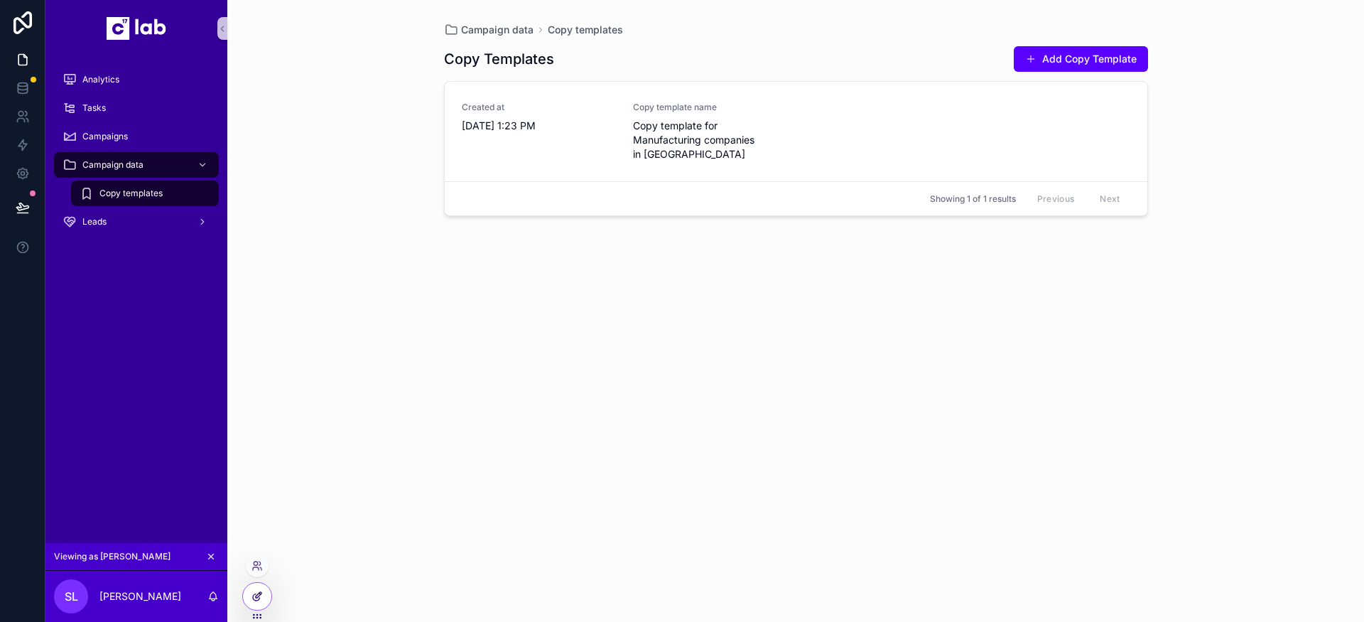
click at [259, 598] on icon at bounding box center [257, 596] width 11 height 11
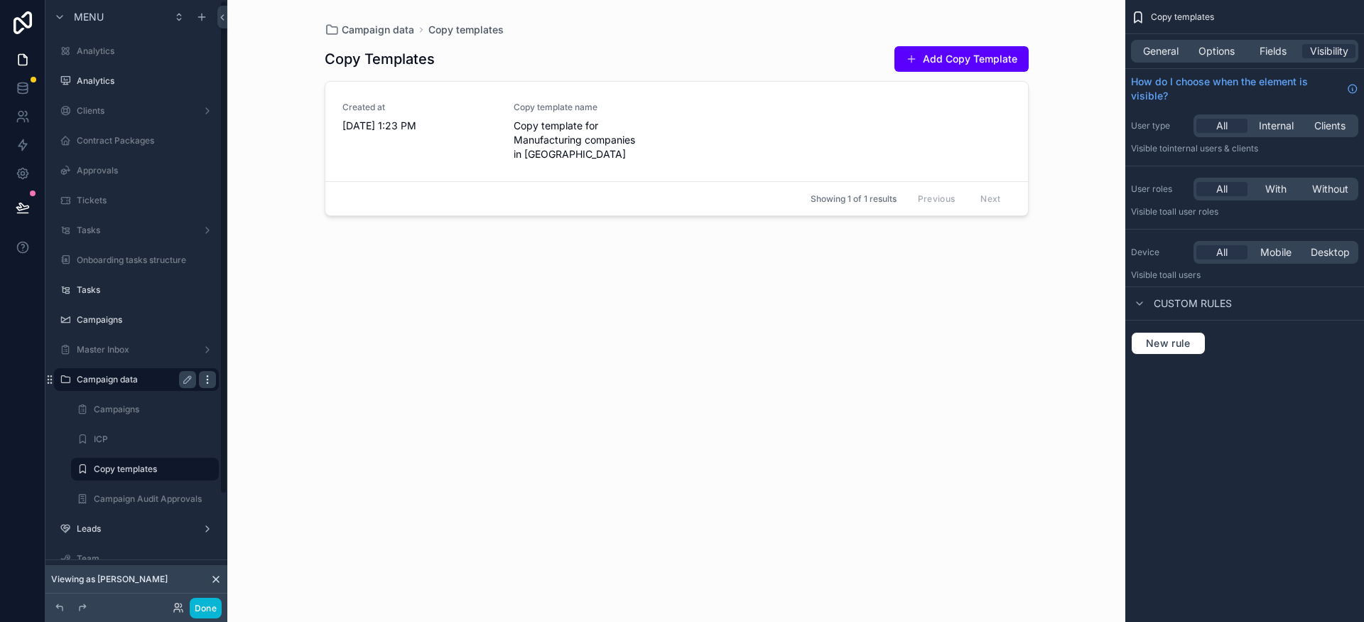
click at [207, 383] on icon "scrollable content" at bounding box center [207, 382] width 1 height 1
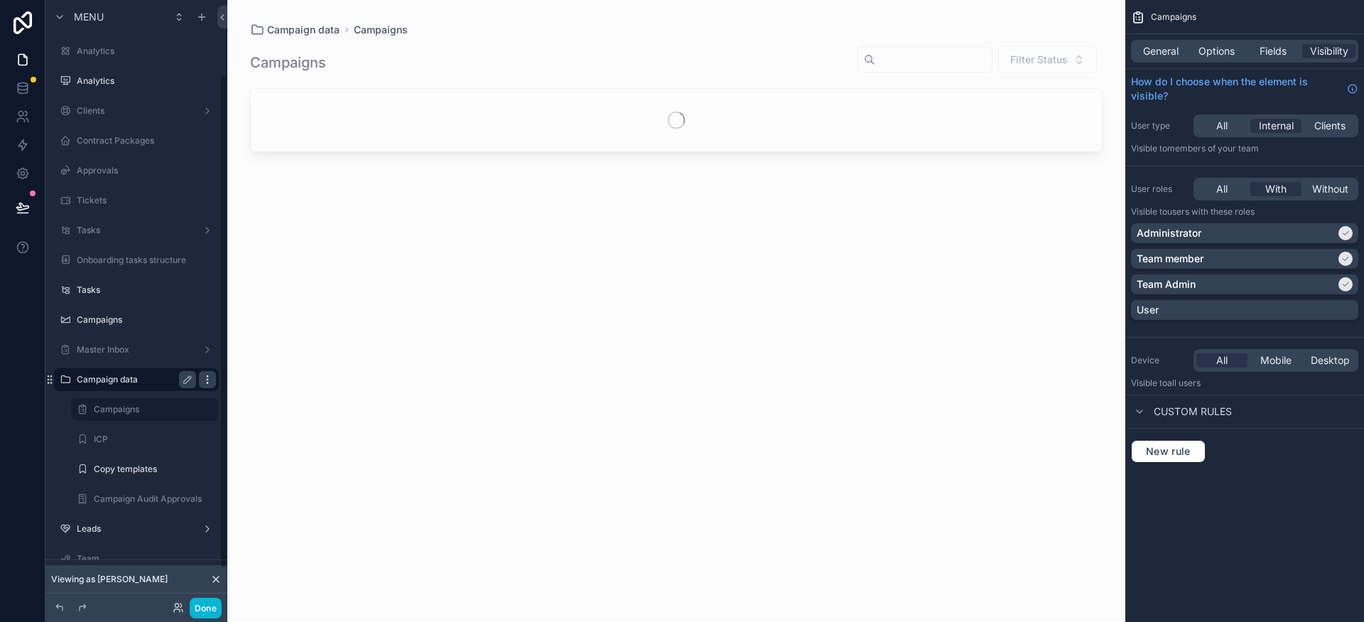
scroll to position [92, 0]
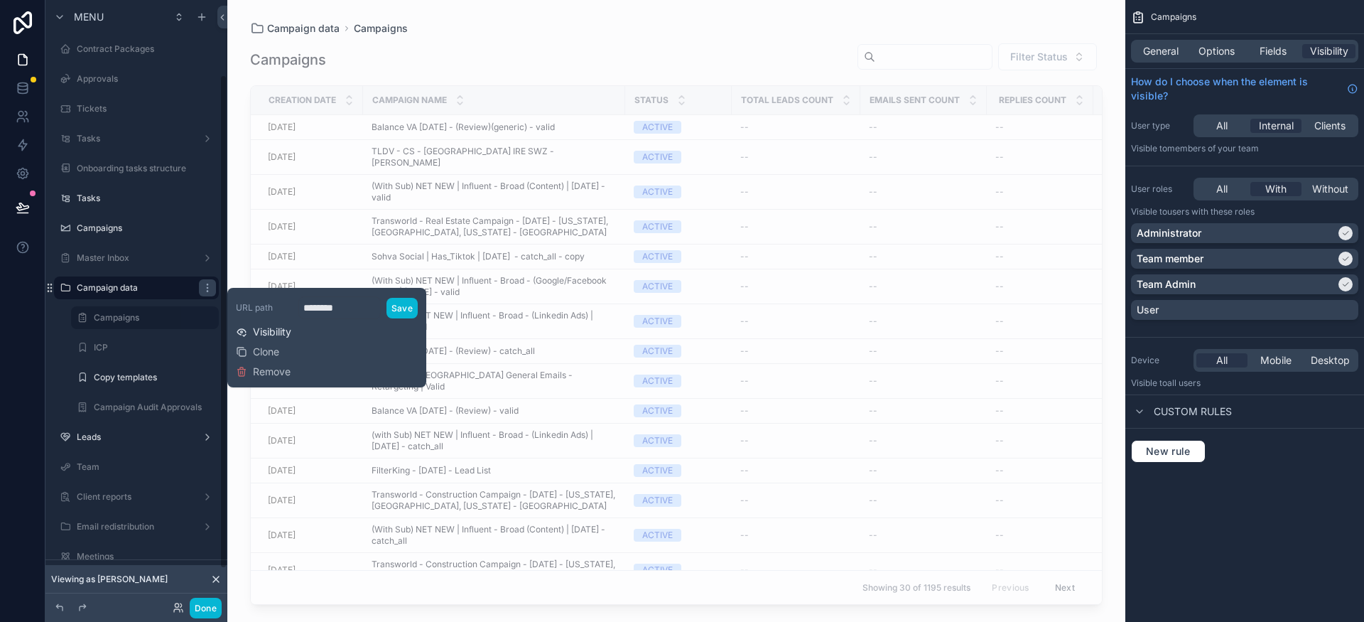
click at [270, 328] on span "Visibility" at bounding box center [272, 332] width 38 height 14
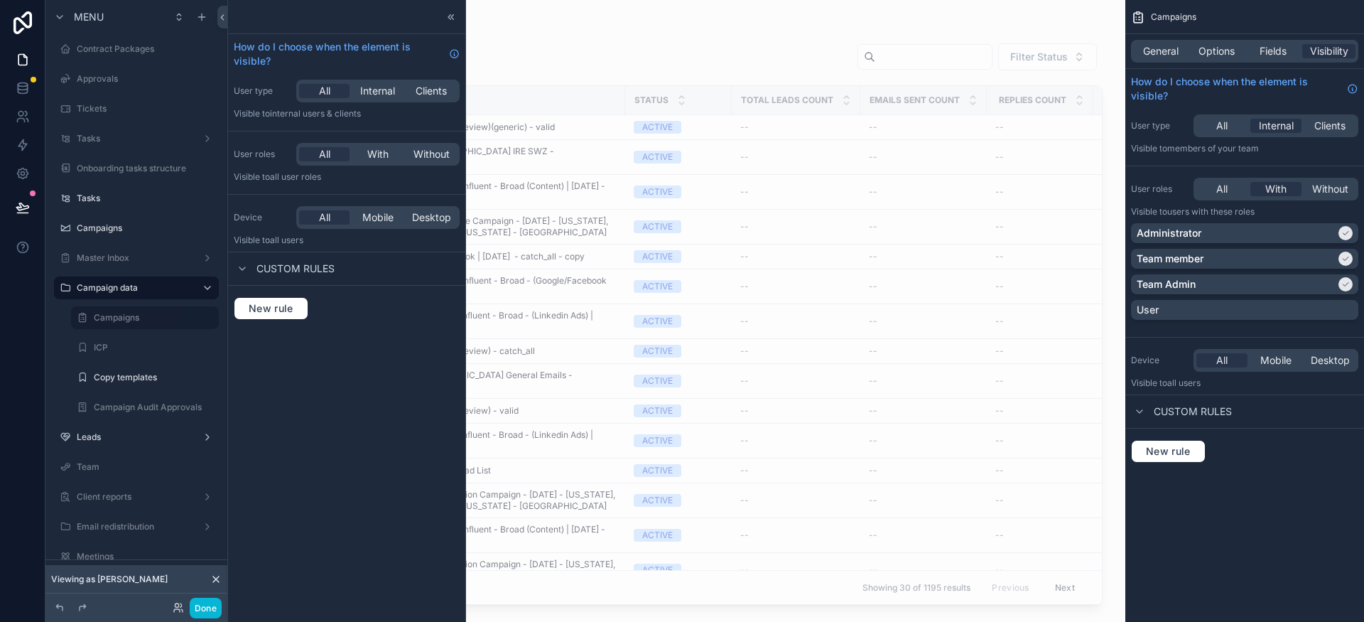
click at [378, 98] on div "All Internal Clients" at bounding box center [377, 91] width 163 height 23
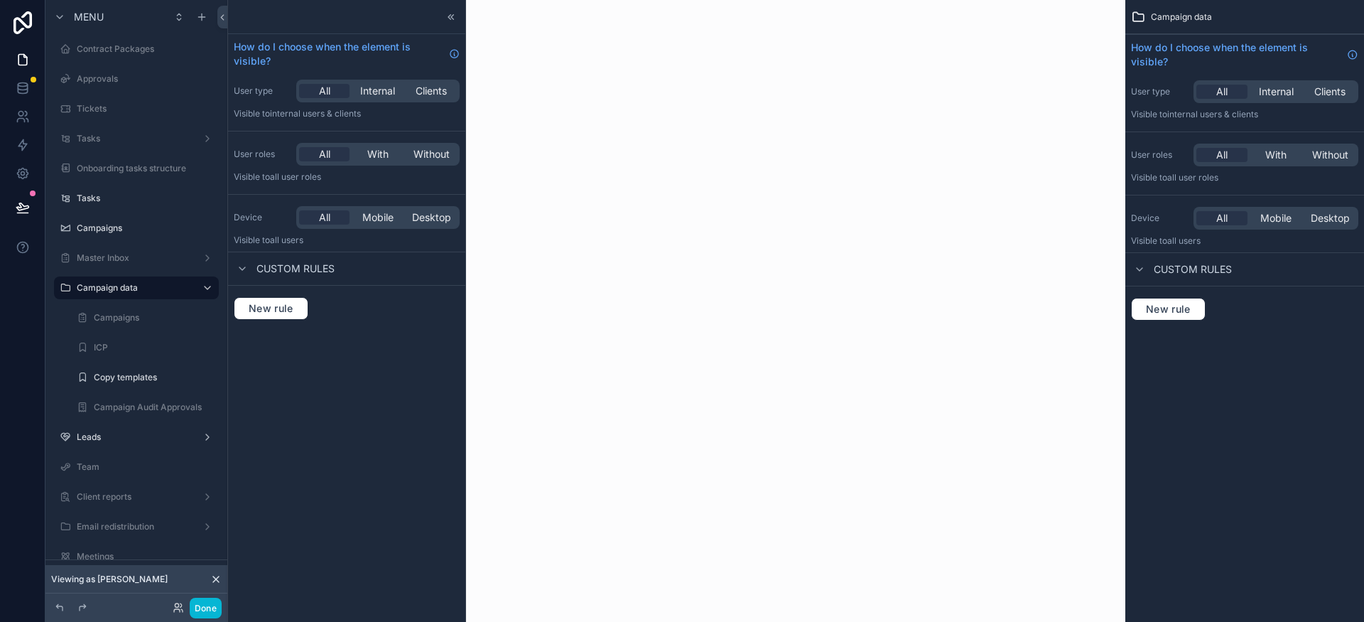
click at [383, 90] on span "Internal" at bounding box center [377, 91] width 35 height 14
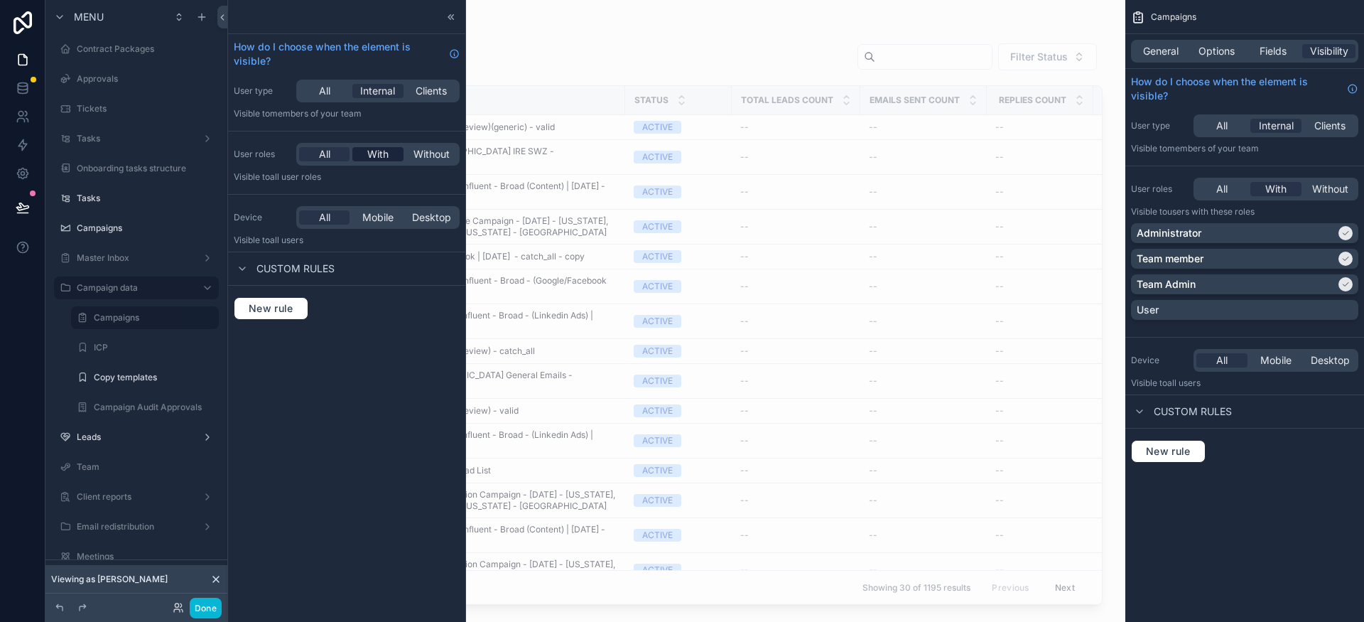
click at [383, 156] on span "With" at bounding box center [377, 154] width 21 height 14
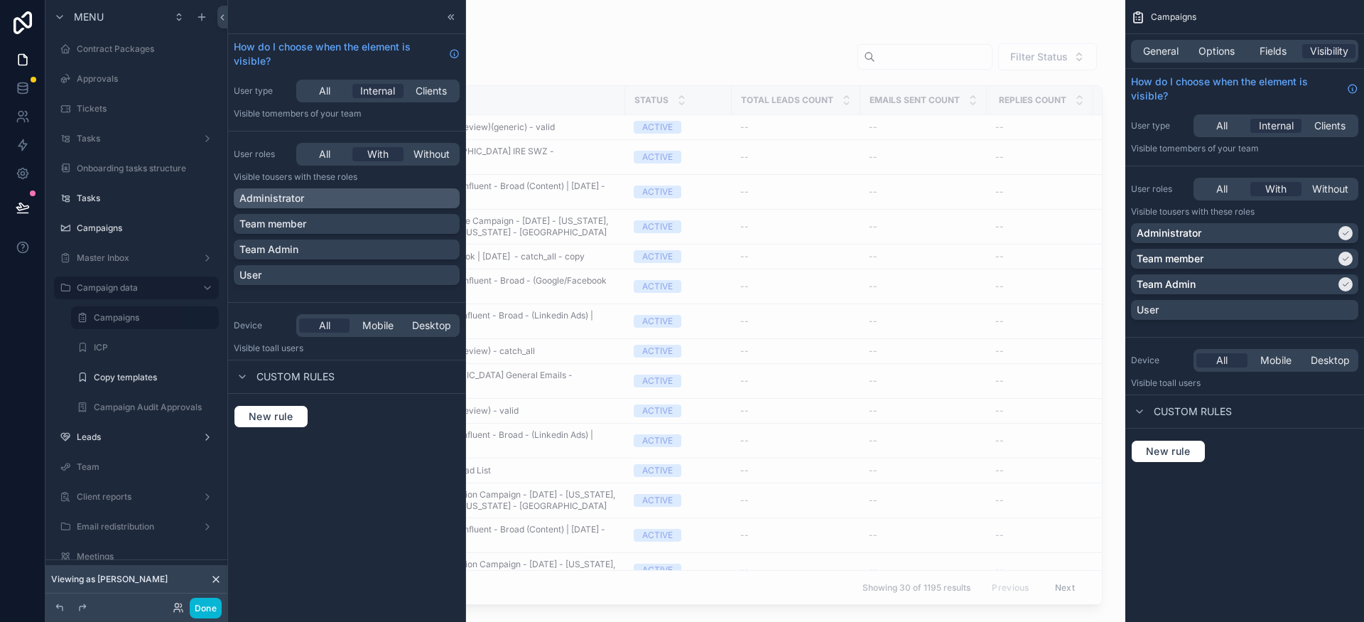
click at [374, 206] on div "Administrator" at bounding box center [347, 198] width 226 height 20
click at [368, 233] on div "Team member" at bounding box center [347, 224] width 226 height 20
click at [381, 249] on div "Team Admin" at bounding box center [346, 249] width 215 height 14
click at [212, 605] on button "Done" at bounding box center [206, 608] width 32 height 21
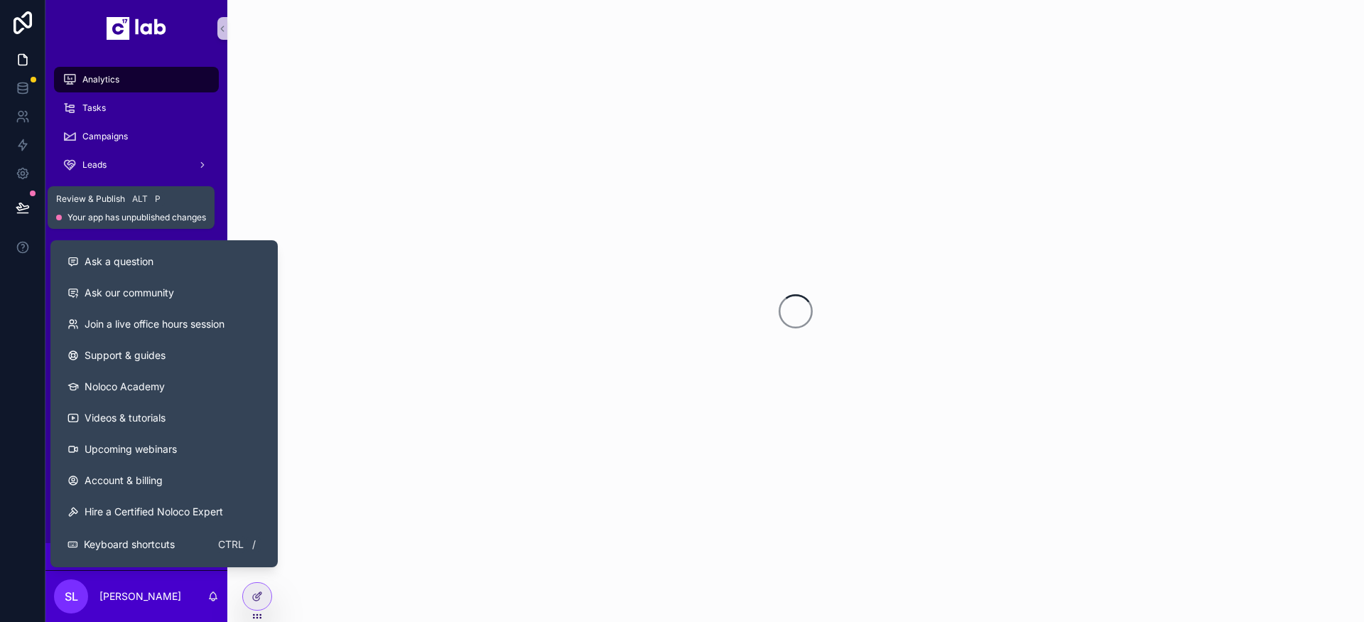
click at [19, 213] on icon at bounding box center [22, 213] width 11 height 0
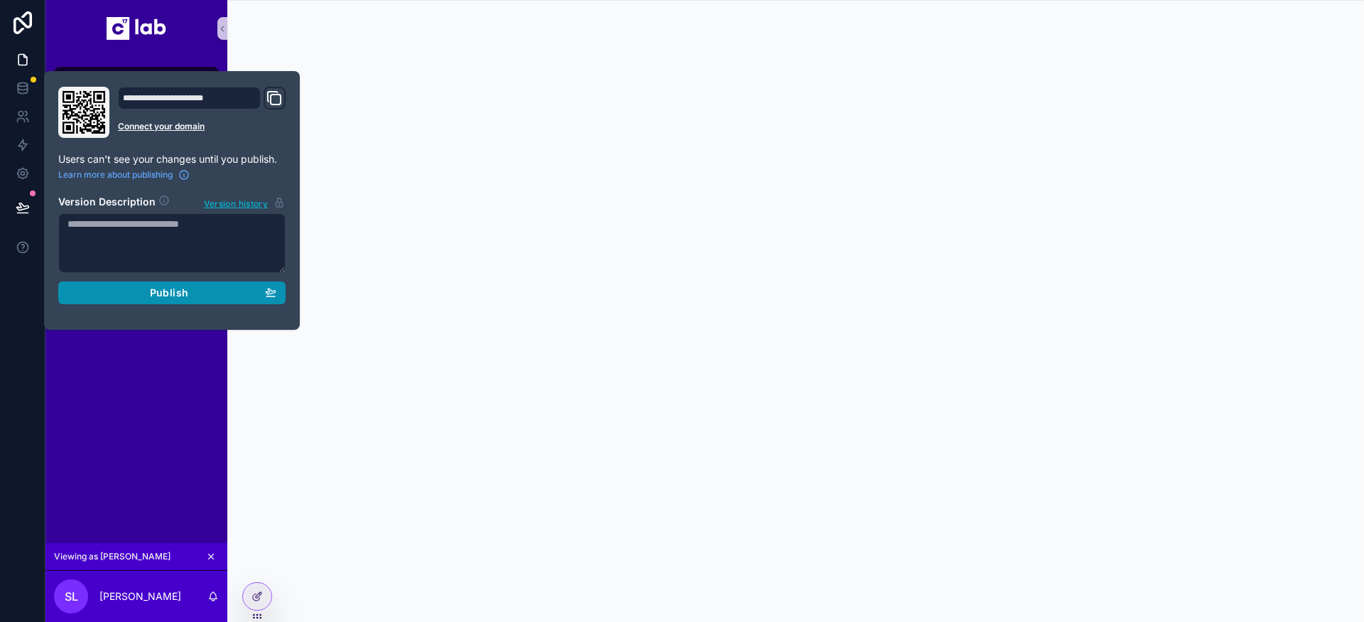
click at [151, 291] on span "Publish" at bounding box center [169, 292] width 38 height 13
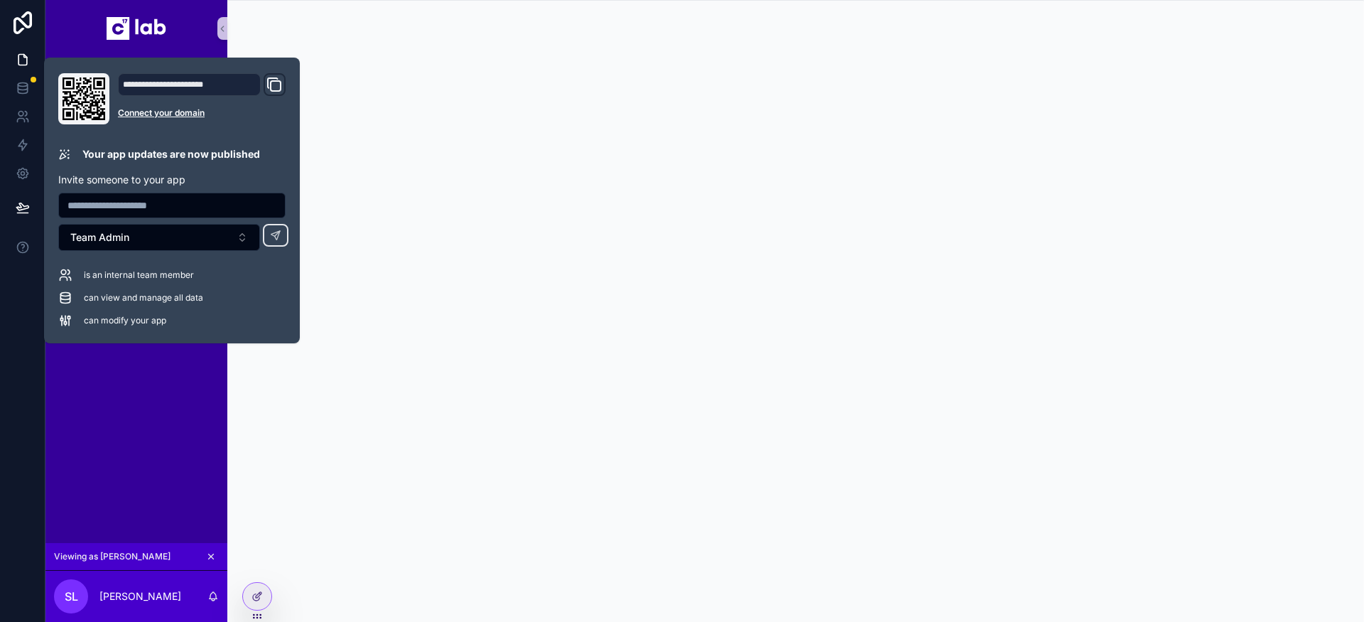
click at [205, 379] on div "Analytics Tasks Campaigns Leads" at bounding box center [136, 300] width 182 height 486
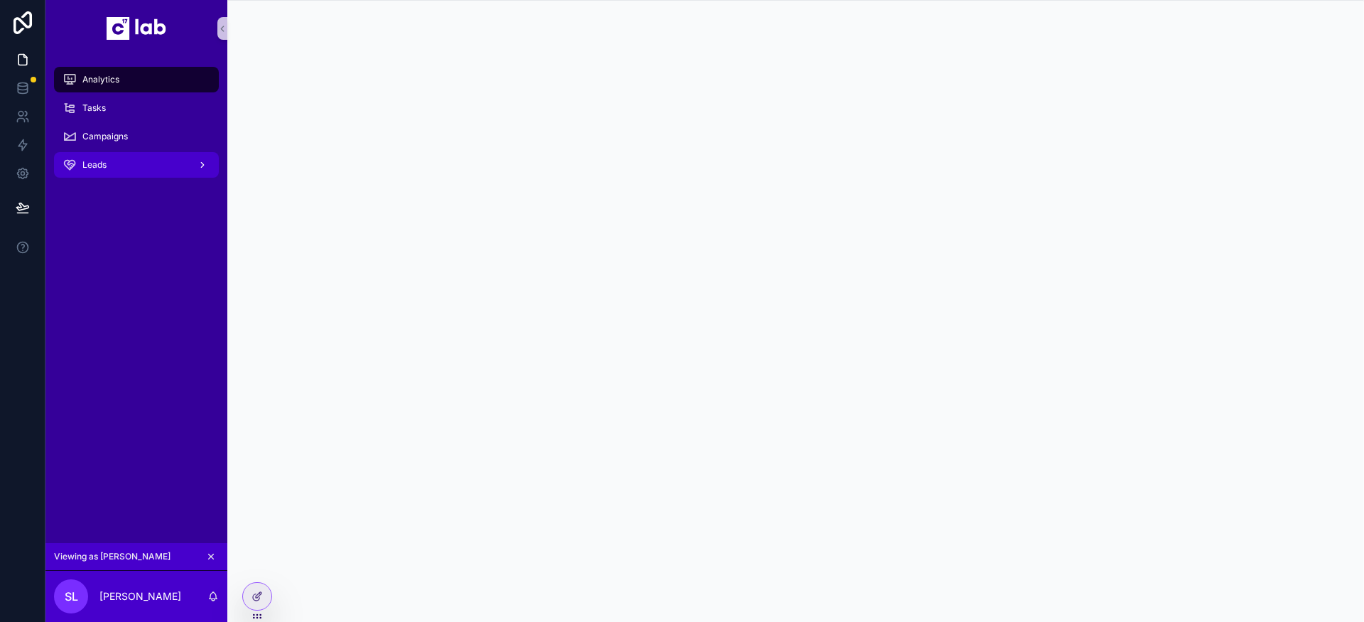
click at [193, 168] on div "scrollable content" at bounding box center [201, 165] width 18 height 23
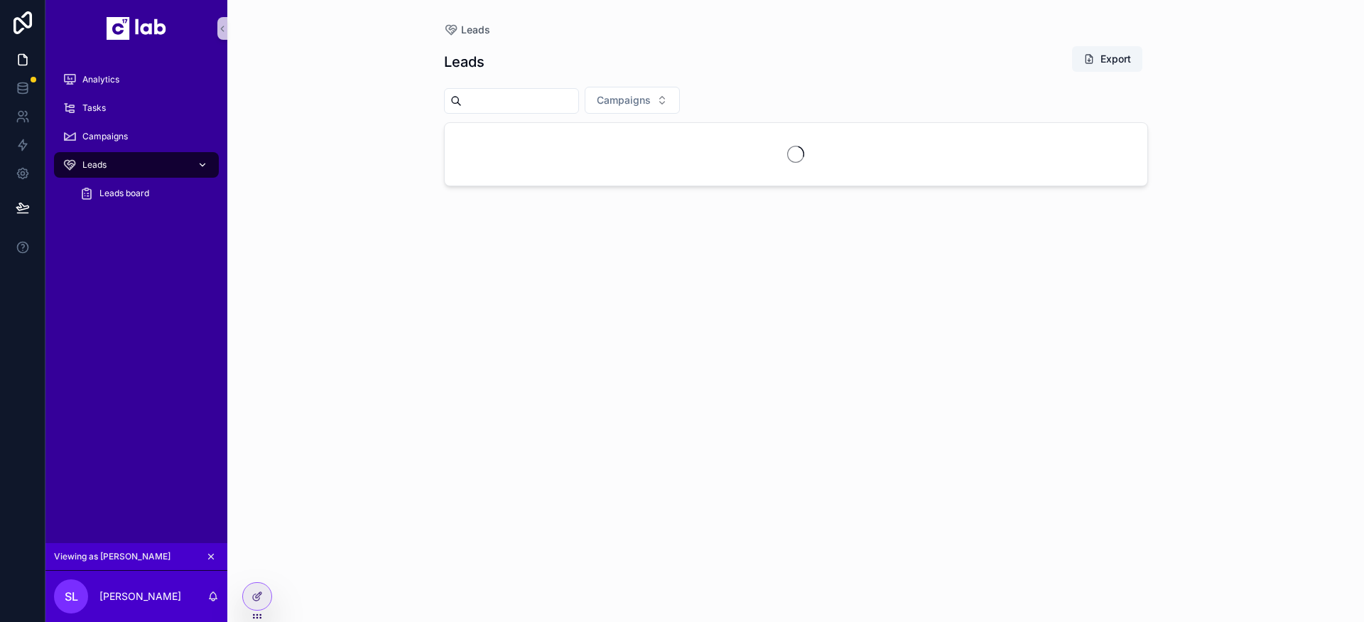
click at [193, 168] on div "scrollable content" at bounding box center [201, 165] width 18 height 23
click at [153, 244] on div "Analytics Tasks Campaigns Leads Leads board" at bounding box center [136, 300] width 182 height 486
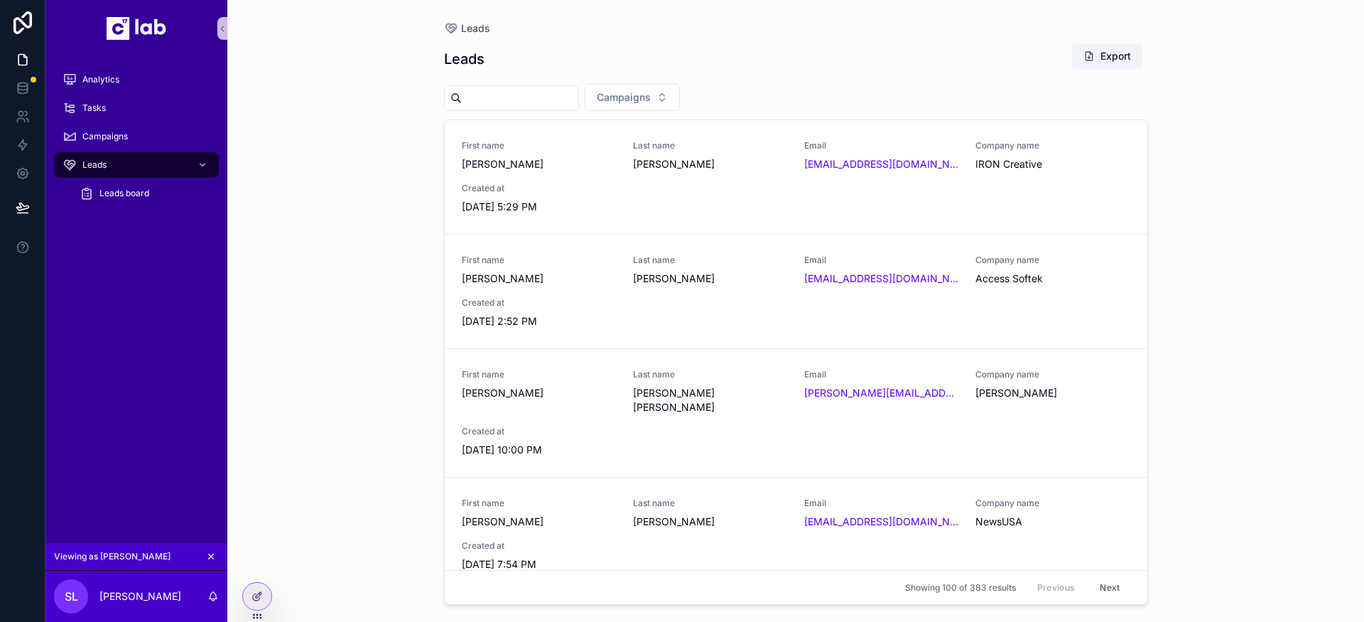
click at [213, 556] on icon at bounding box center [211, 556] width 10 height 10
